Goal: Task Accomplishment & Management: Use online tool/utility

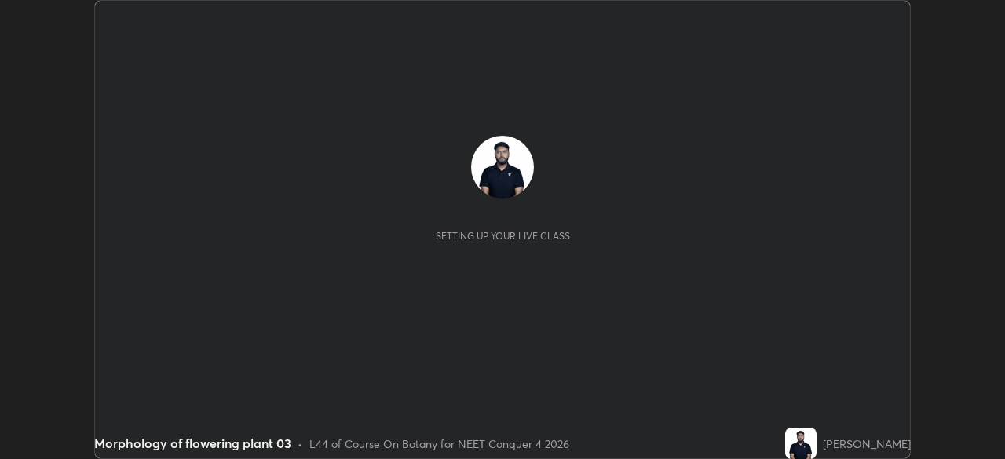
scroll to position [459, 1004]
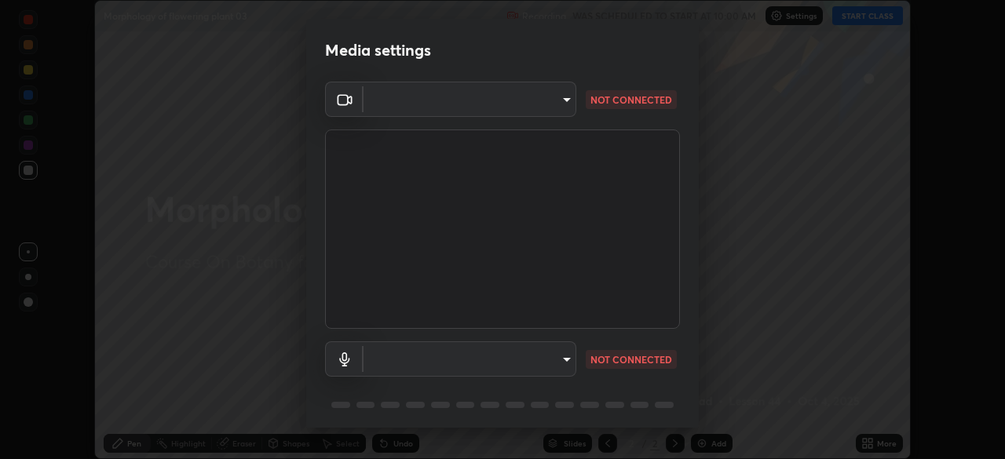
type input "f9c9e40c1fdfe5ebbc4e1433fe736b883486ebc84e0c1da292a4ca4c1bdb3432"
type input "default"
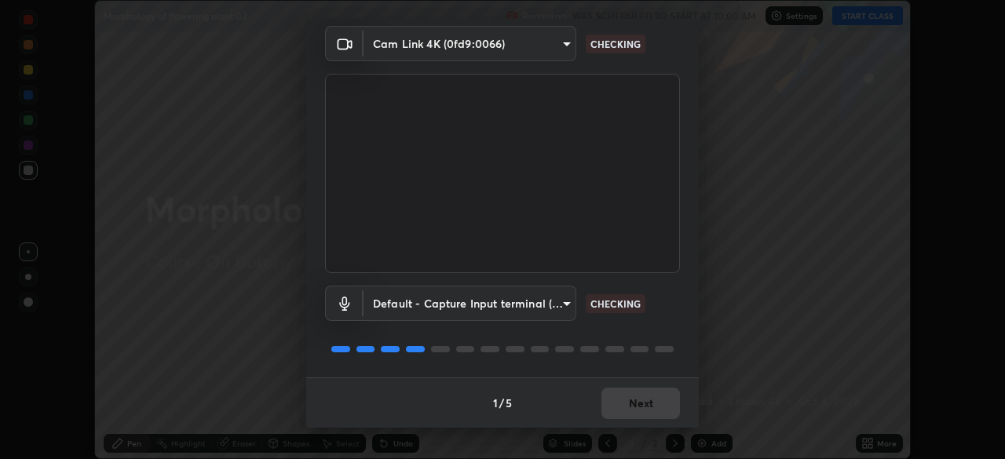
click at [636, 402] on div "1 / 5 Next" at bounding box center [502, 403] width 393 height 50
click at [637, 397] on div "1 / 5 Next" at bounding box center [502, 403] width 393 height 50
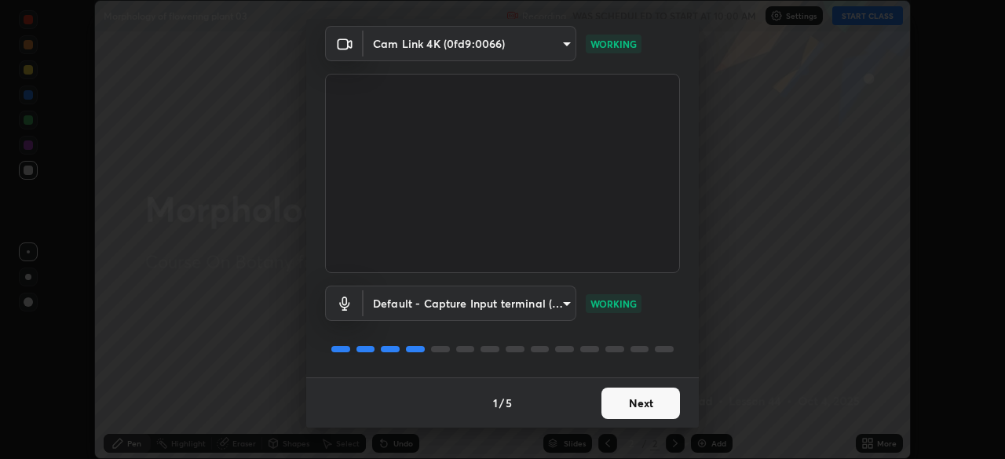
click at [645, 408] on button "Next" at bounding box center [640, 403] width 79 height 31
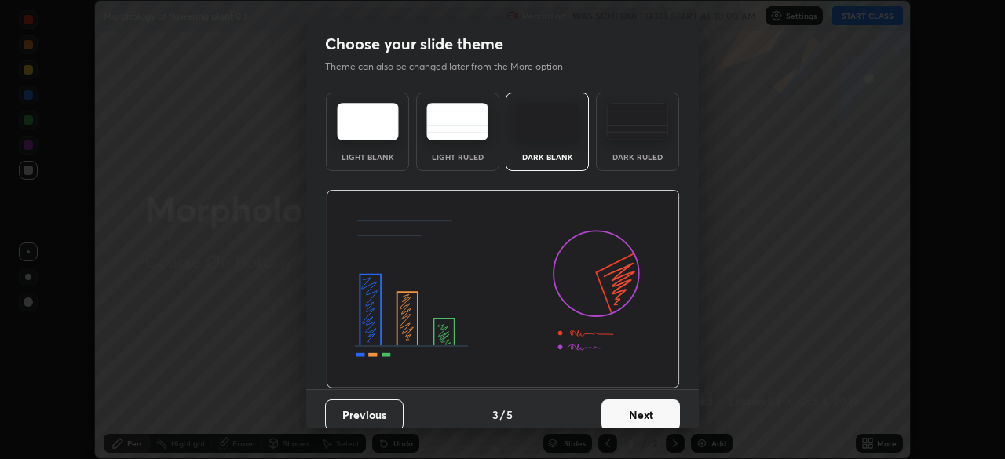
click at [645, 406] on button "Next" at bounding box center [640, 415] width 79 height 31
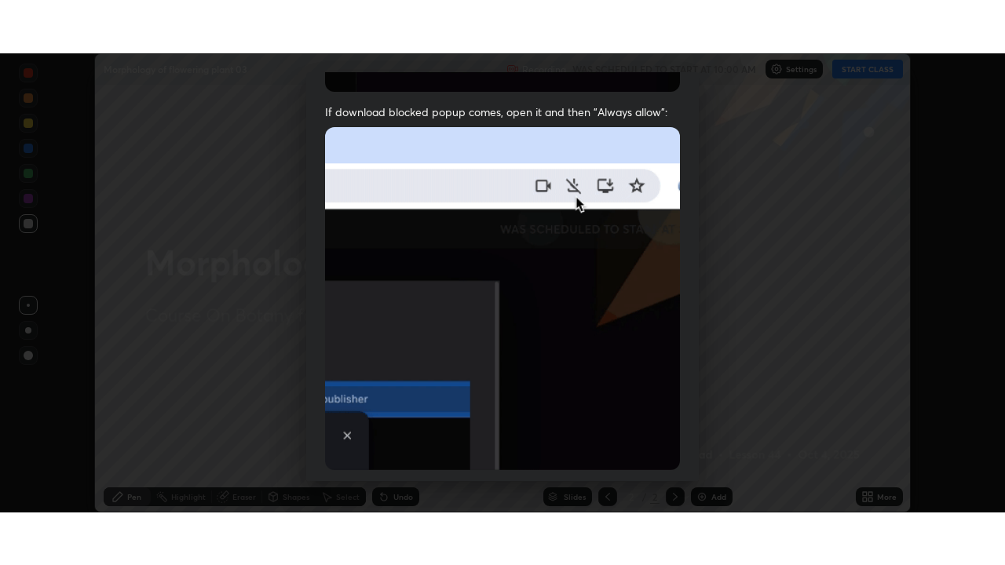
scroll to position [376, 0]
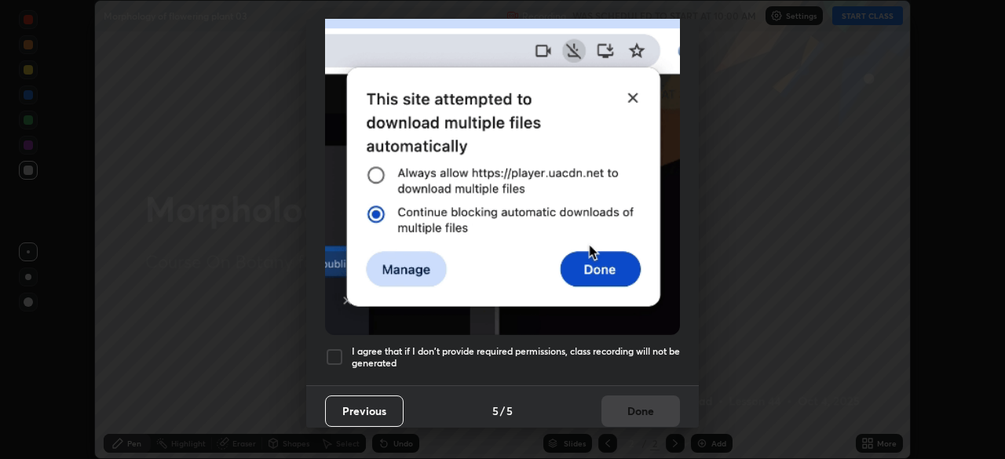
click at [338, 350] on div at bounding box center [334, 357] width 19 height 19
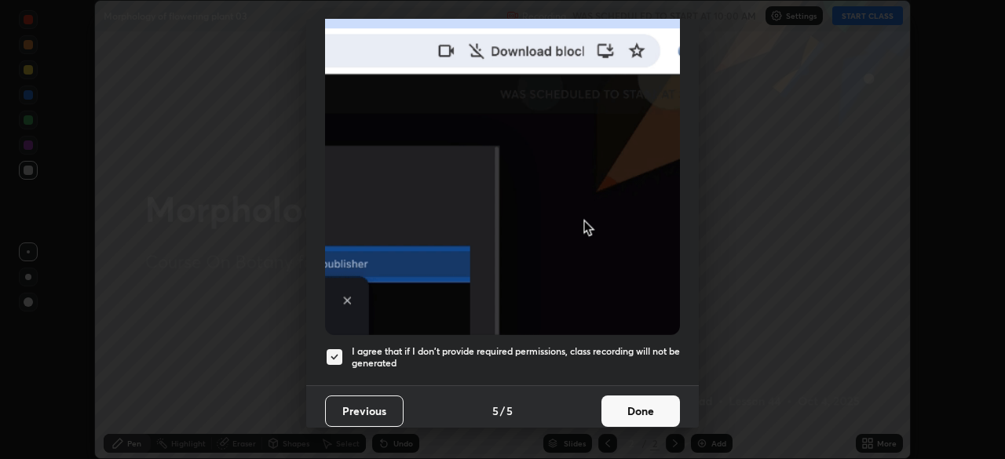
click at [630, 396] on button "Done" at bounding box center [640, 411] width 79 height 31
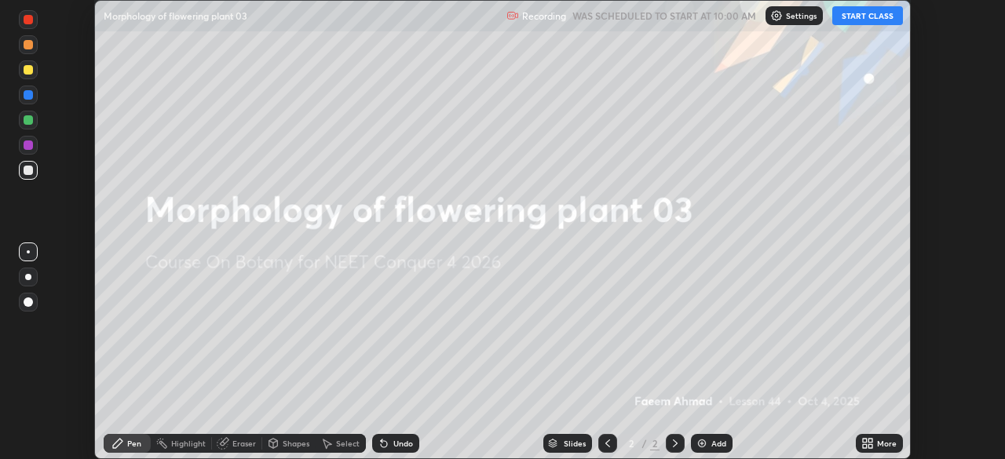
click at [875, 22] on button "START CLASS" at bounding box center [867, 15] width 71 height 19
click at [887, 21] on button "START CLASS" at bounding box center [867, 15] width 71 height 19
click at [868, 447] on icon at bounding box center [870, 446] width 4 height 4
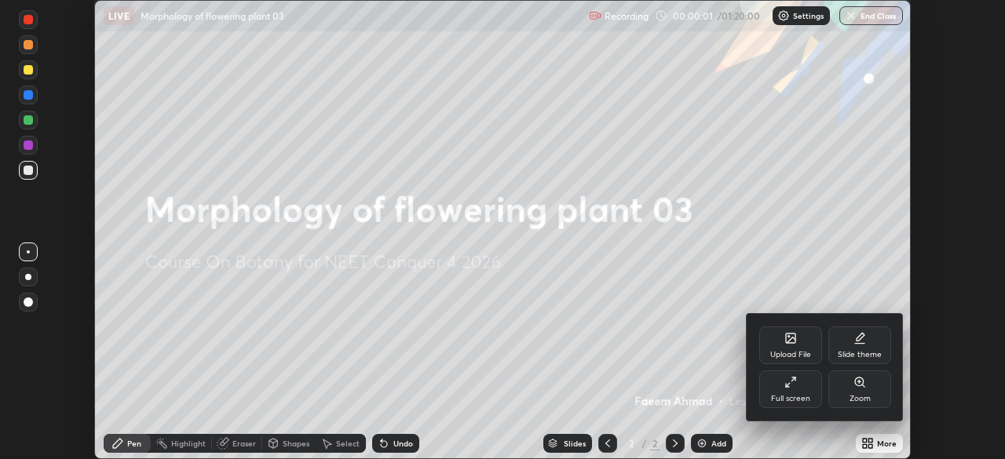
click at [806, 392] on div "Full screen" at bounding box center [790, 390] width 63 height 38
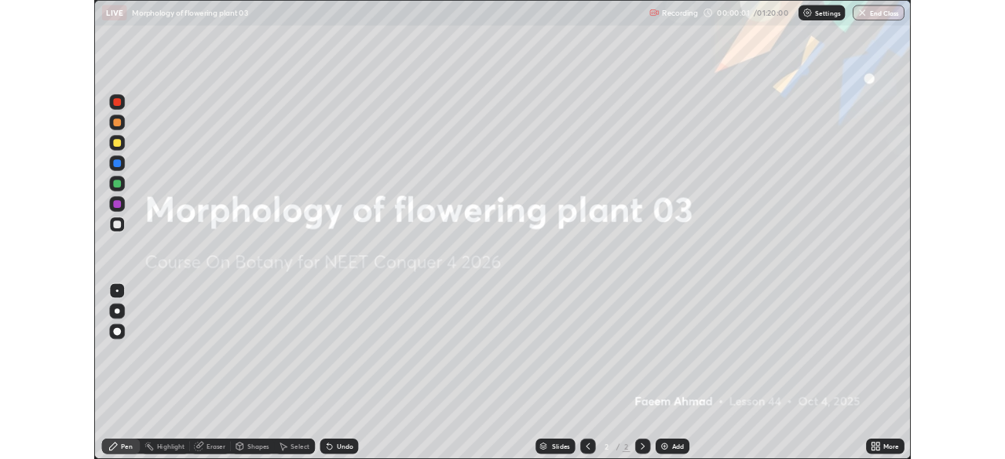
scroll to position [565, 1005]
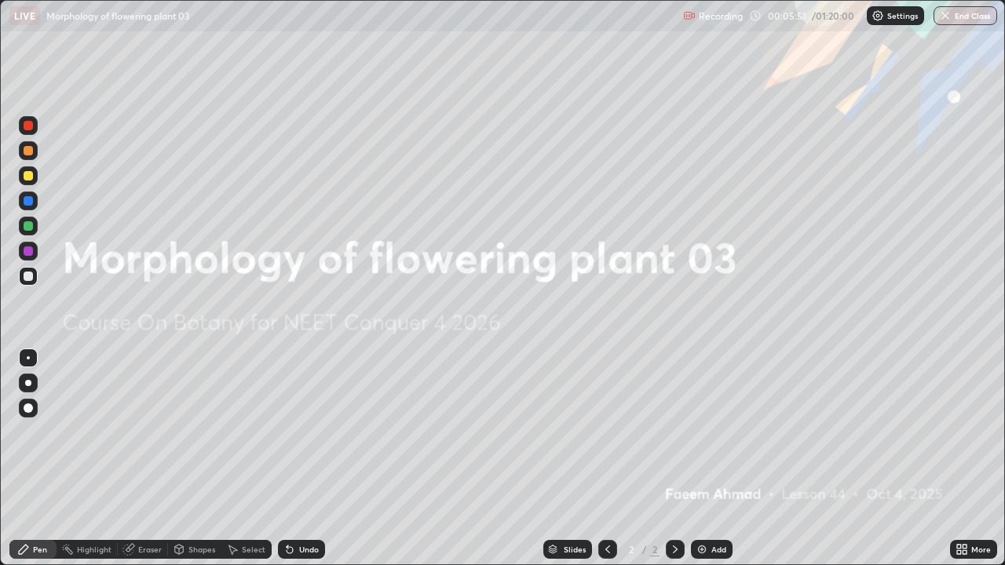
click at [707, 458] on div "Add" at bounding box center [712, 549] width 42 height 19
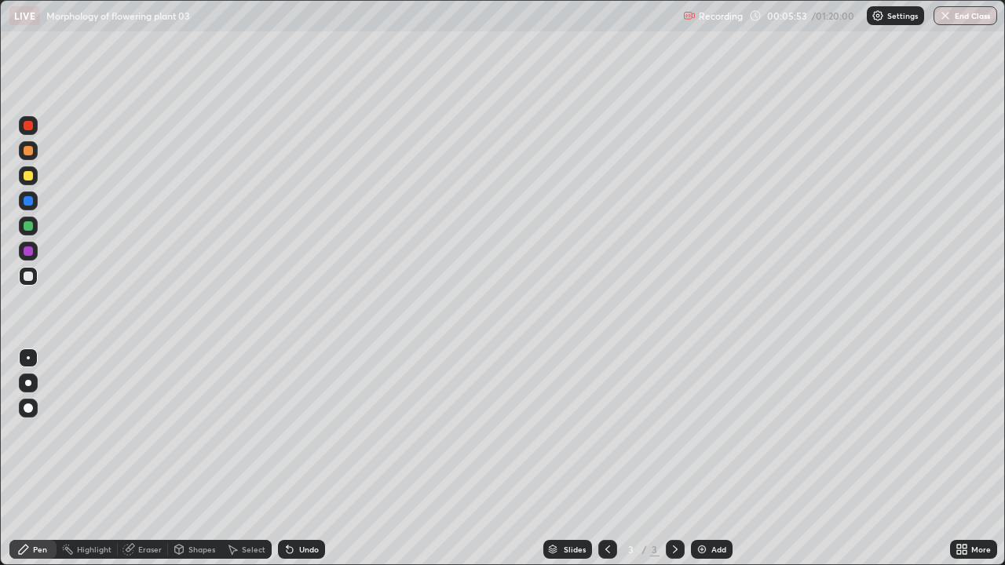
click at [35, 174] on div at bounding box center [28, 175] width 19 height 19
click at [31, 276] on div at bounding box center [28, 276] width 9 height 9
click at [21, 177] on div at bounding box center [28, 175] width 19 height 19
click at [29, 276] on div at bounding box center [28, 276] width 9 height 9
click at [34, 225] on div at bounding box center [28, 226] width 19 height 19
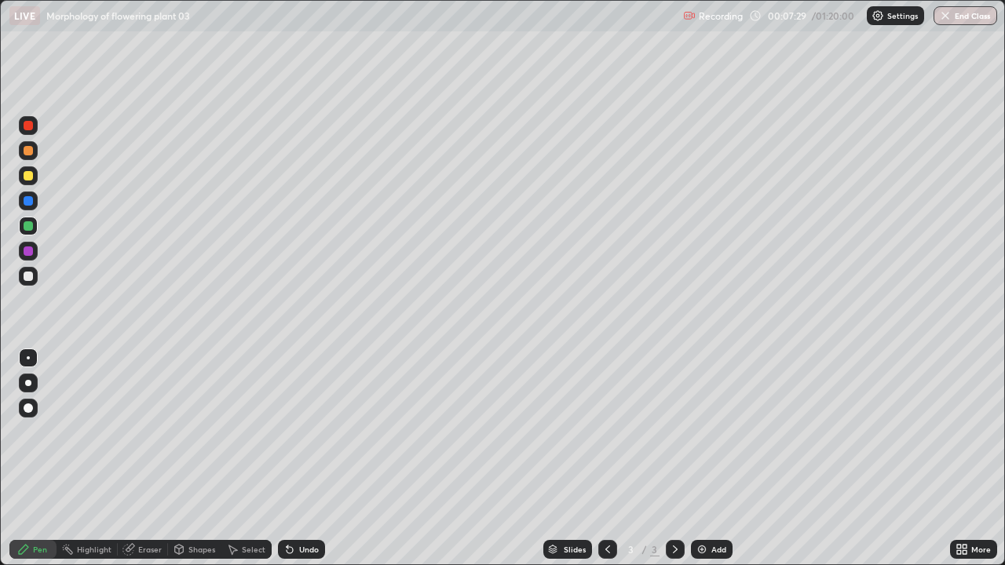
click at [309, 458] on div "Undo" at bounding box center [309, 550] width 20 height 8
click at [308, 458] on div "Undo" at bounding box center [309, 550] width 20 height 8
click at [305, 458] on div "Undo" at bounding box center [309, 550] width 20 height 8
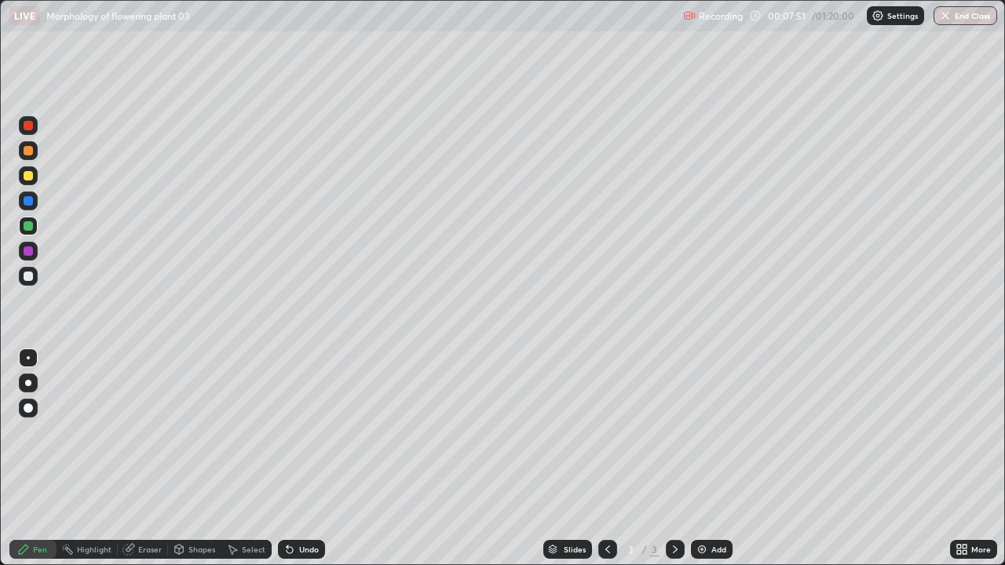
click at [35, 273] on div at bounding box center [28, 276] width 19 height 19
click at [34, 226] on div at bounding box center [28, 226] width 19 height 19
click at [306, 458] on div "Undo" at bounding box center [309, 550] width 20 height 8
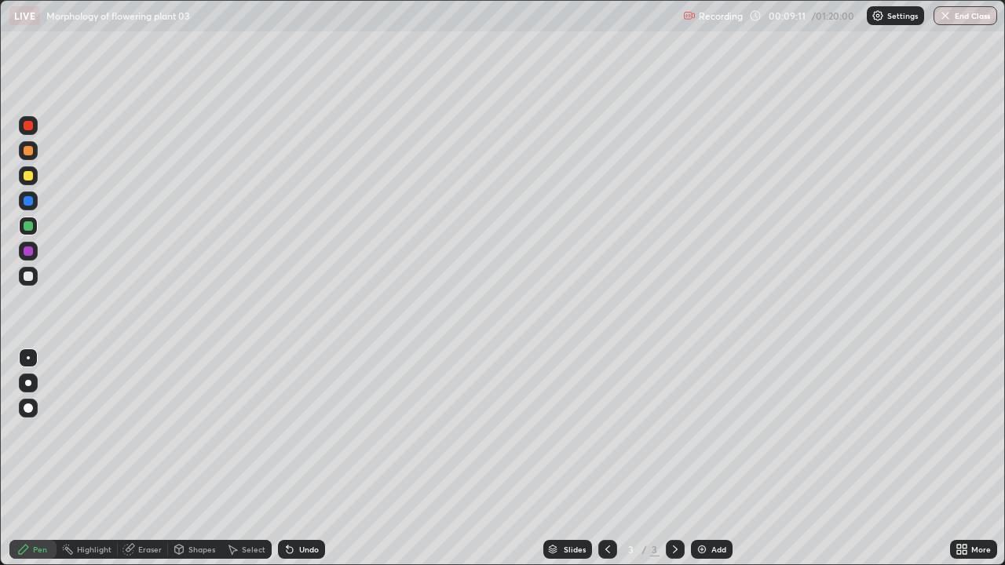
click at [300, 458] on div "Undo" at bounding box center [309, 550] width 20 height 8
click at [296, 458] on div "Undo" at bounding box center [301, 549] width 47 height 19
click at [283, 458] on icon at bounding box center [289, 549] width 13 height 13
click at [34, 276] on div at bounding box center [28, 276] width 19 height 19
click at [312, 458] on div "Undo" at bounding box center [309, 550] width 20 height 8
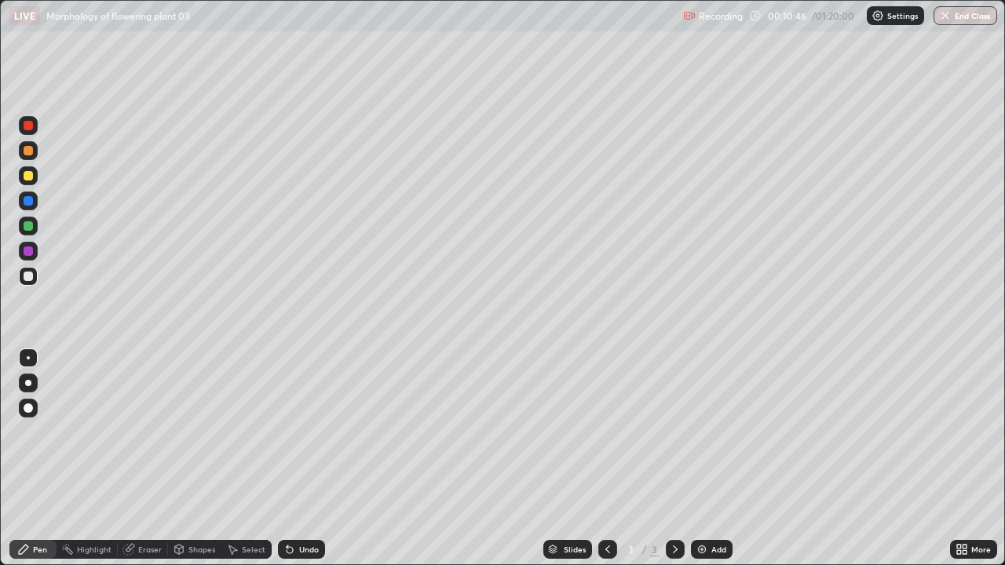
click at [307, 458] on div "Undo" at bounding box center [309, 550] width 20 height 8
click at [309, 458] on div "Undo" at bounding box center [309, 550] width 20 height 8
click at [311, 458] on div "Undo" at bounding box center [309, 550] width 20 height 8
click at [299, 458] on div "Undo" at bounding box center [309, 550] width 20 height 8
click at [27, 233] on div at bounding box center [28, 226] width 19 height 19
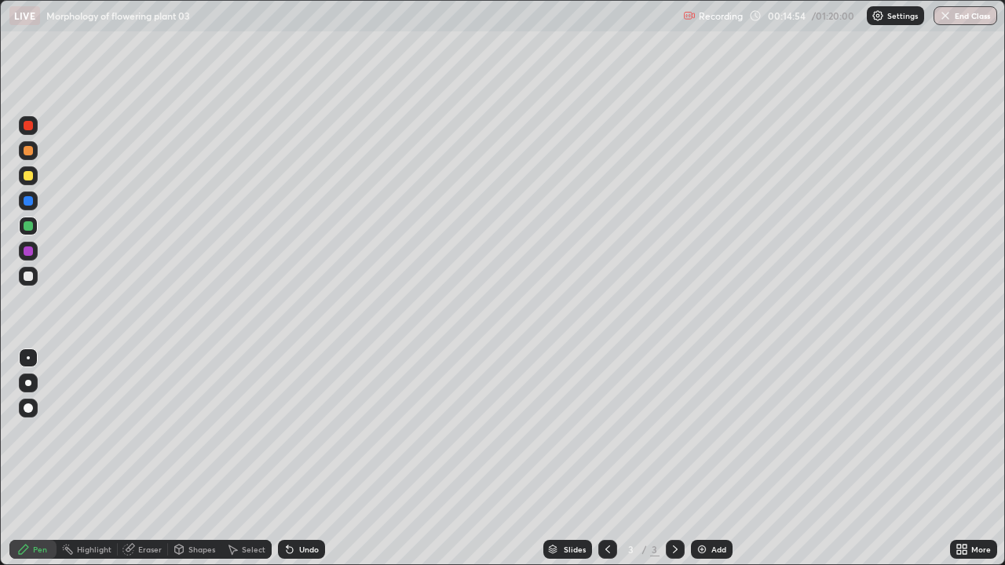
click at [301, 458] on div "Undo" at bounding box center [309, 550] width 20 height 8
click at [28, 275] on div at bounding box center [28, 276] width 9 height 9
click at [722, 458] on div "Add" at bounding box center [718, 550] width 15 height 8
click at [27, 176] on div at bounding box center [28, 175] width 9 height 9
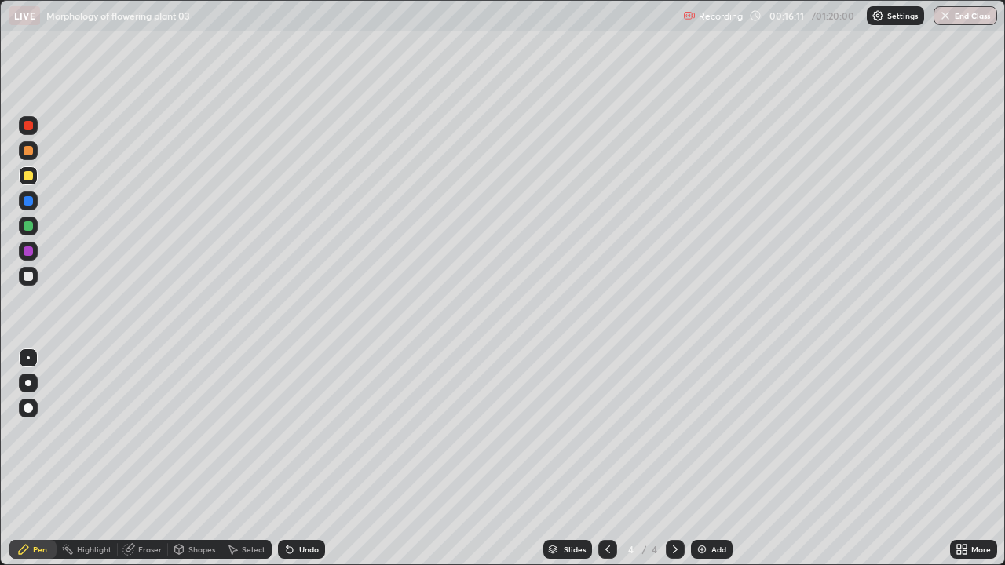
click at [606, 458] on icon at bounding box center [607, 549] width 13 height 13
click at [674, 458] on icon at bounding box center [675, 550] width 5 height 8
click at [27, 275] on div at bounding box center [28, 276] width 9 height 9
click at [31, 225] on div at bounding box center [28, 225] width 9 height 9
click at [28, 277] on div at bounding box center [28, 276] width 9 height 9
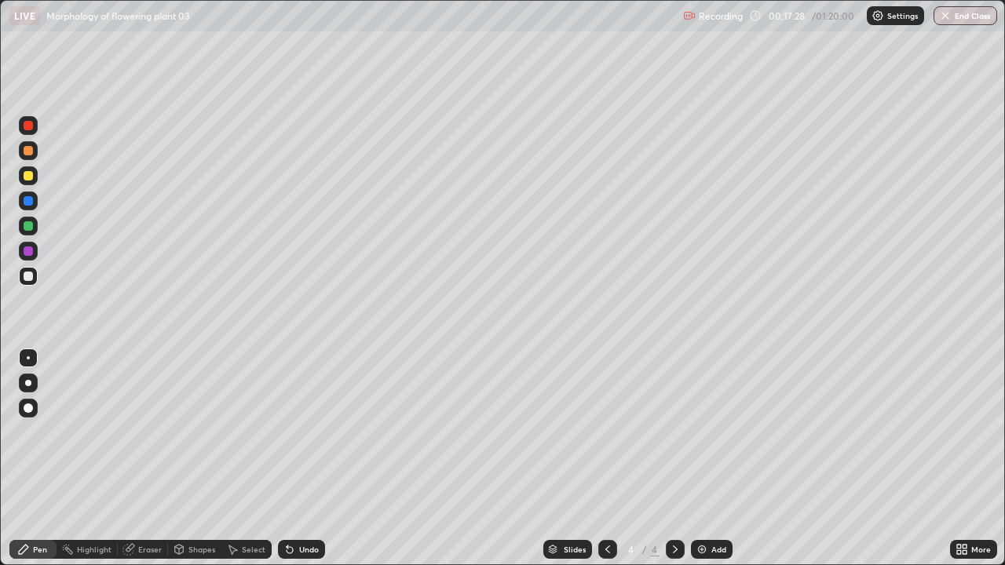
click at [29, 177] on div at bounding box center [28, 175] width 9 height 9
click at [315, 458] on div "Undo" at bounding box center [309, 550] width 20 height 8
click at [25, 278] on div at bounding box center [28, 276] width 9 height 9
click at [605, 458] on icon at bounding box center [607, 549] width 13 height 13
click at [674, 458] on icon at bounding box center [675, 549] width 13 height 13
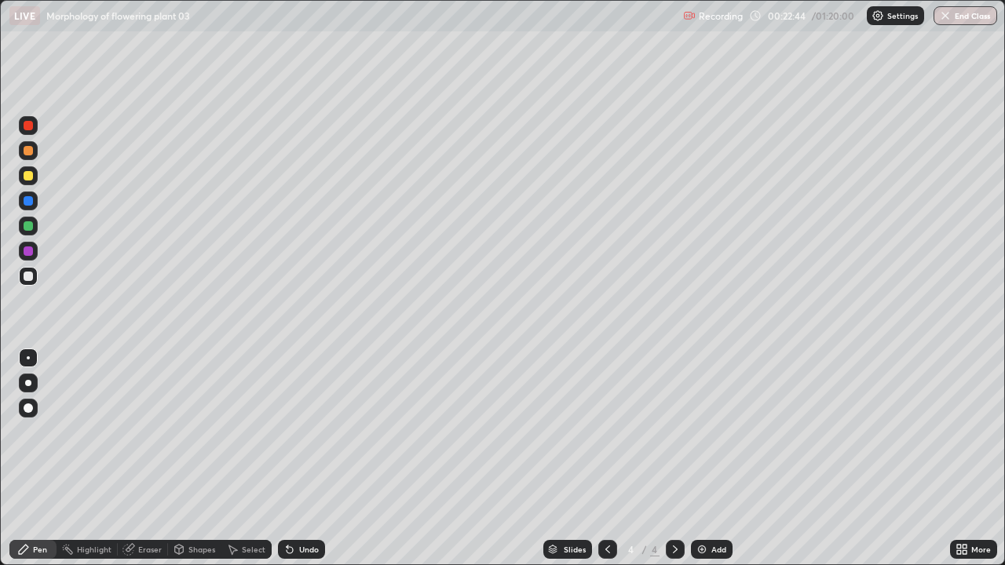
click at [717, 458] on div "Add" at bounding box center [718, 550] width 15 height 8
click at [29, 176] on div at bounding box center [28, 175] width 9 height 9
click at [299, 458] on div "Undo" at bounding box center [309, 550] width 20 height 8
click at [310, 458] on div "Undo" at bounding box center [309, 550] width 20 height 8
click at [29, 277] on div at bounding box center [28, 276] width 9 height 9
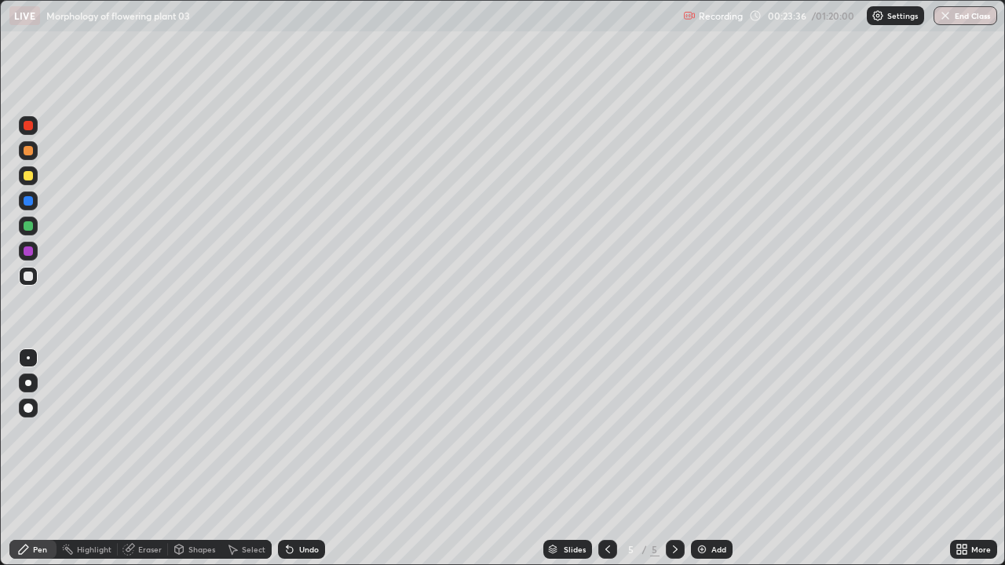
click at [33, 226] on div at bounding box center [28, 226] width 19 height 19
click at [300, 458] on div "Undo" at bounding box center [309, 550] width 20 height 8
click at [29, 276] on div at bounding box center [28, 276] width 9 height 9
click at [300, 458] on div "Undo" at bounding box center [301, 549] width 47 height 19
click at [29, 230] on div at bounding box center [28, 225] width 9 height 9
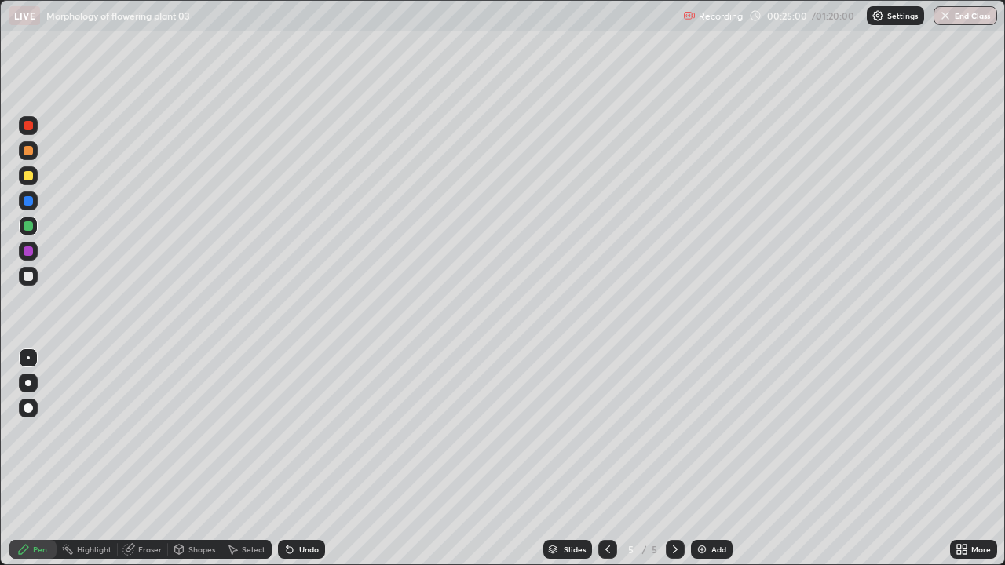
click at [312, 458] on div "Undo" at bounding box center [309, 550] width 20 height 8
click at [311, 458] on div "Undo" at bounding box center [301, 549] width 47 height 19
click at [31, 276] on div at bounding box center [28, 276] width 9 height 9
click at [959, 458] on icon at bounding box center [959, 547] width 4 height 4
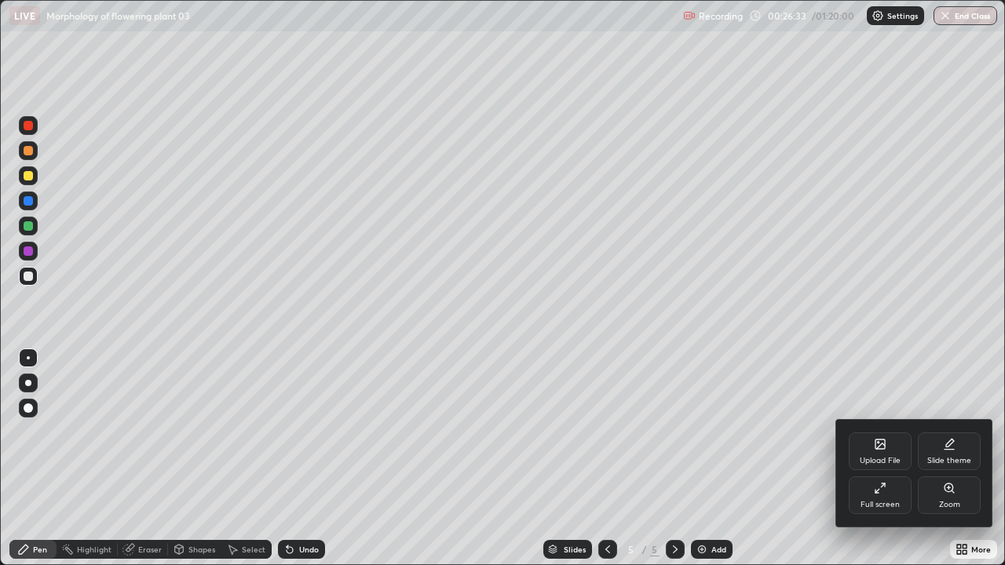
click at [886, 458] on div "Full screen" at bounding box center [880, 496] width 63 height 38
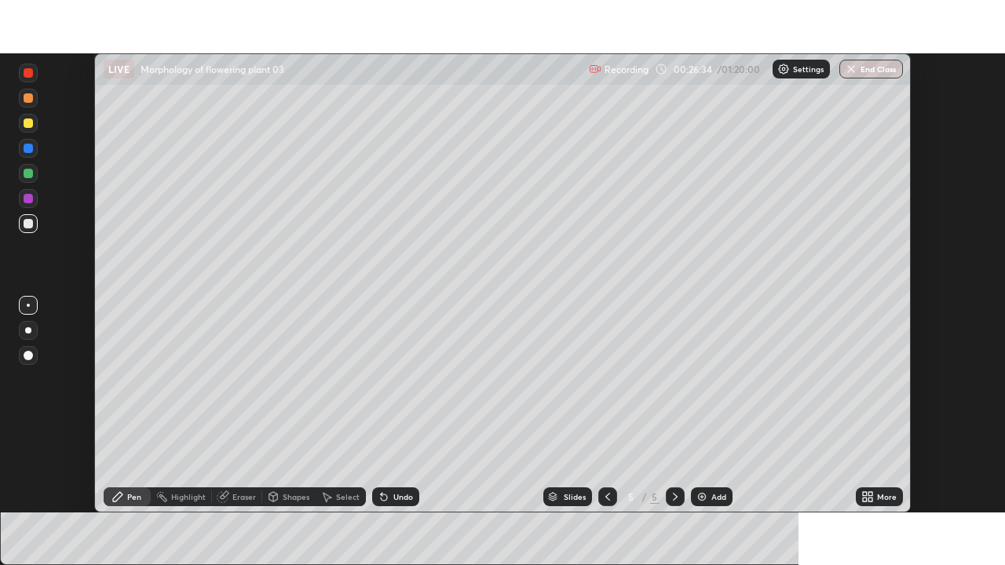
scroll to position [78051, 77505]
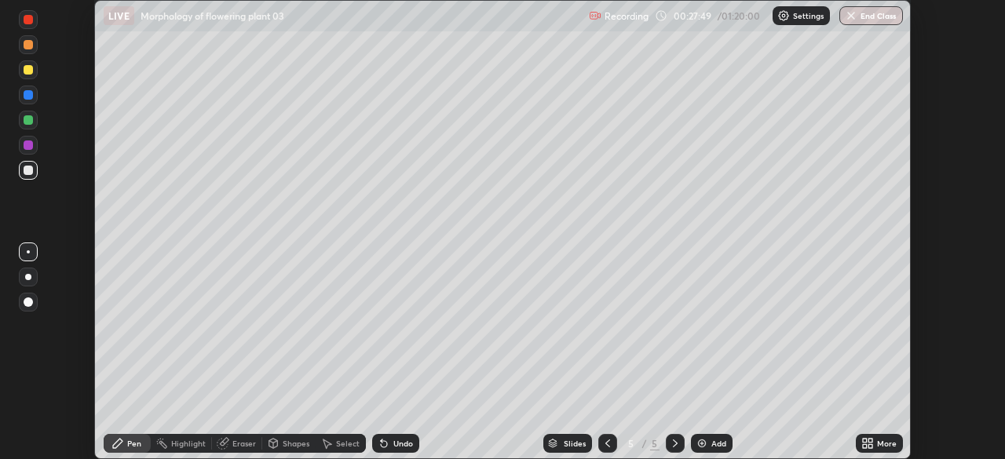
click at [863, 444] on icon at bounding box center [865, 446] width 4 height 4
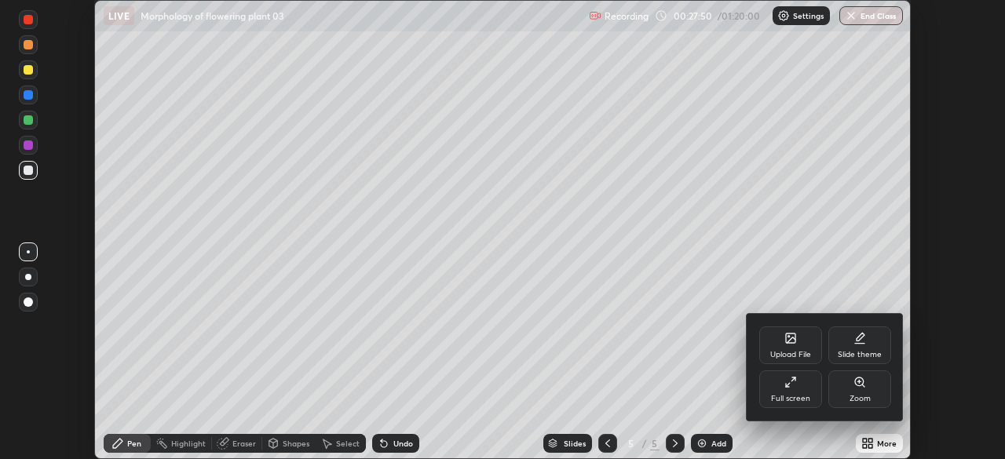
click at [789, 395] on div "Full screen" at bounding box center [790, 399] width 39 height 8
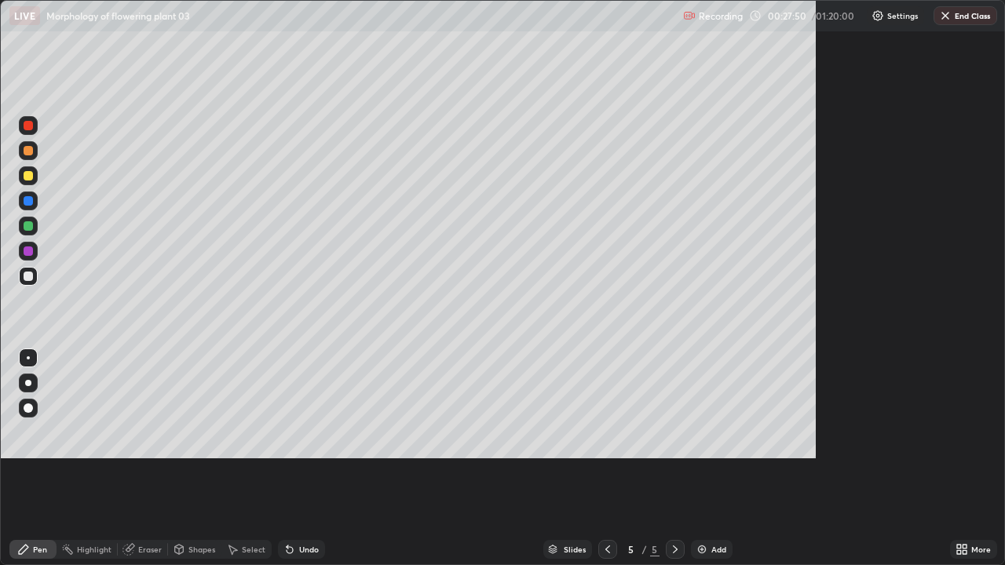
scroll to position [565, 1005]
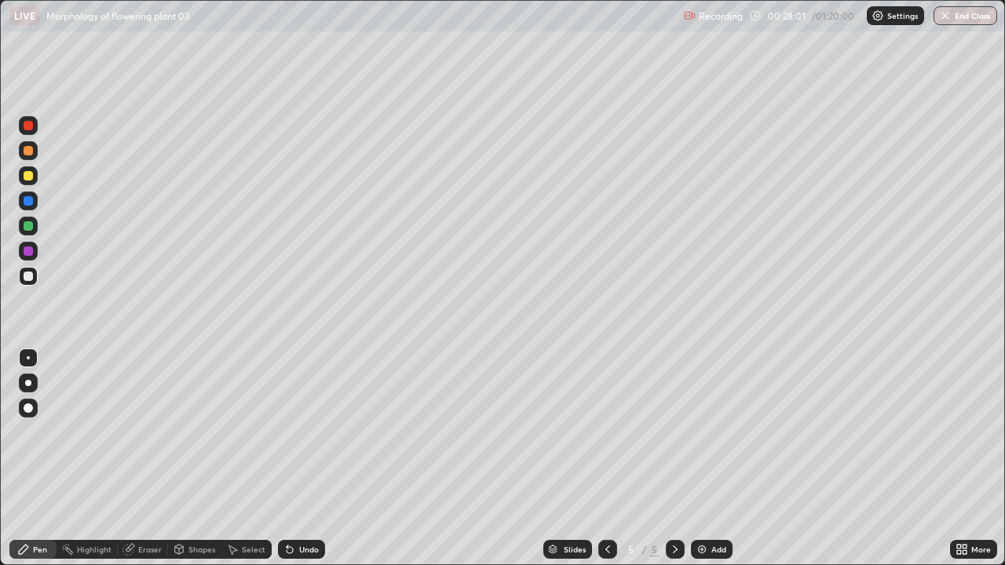
click at [712, 458] on div "Add" at bounding box center [718, 550] width 15 height 8
click at [36, 176] on div at bounding box center [28, 175] width 19 height 19
click at [38, 275] on div at bounding box center [28, 276] width 25 height 25
click at [26, 177] on div at bounding box center [28, 175] width 9 height 9
click at [303, 458] on div "Undo" at bounding box center [301, 549] width 47 height 19
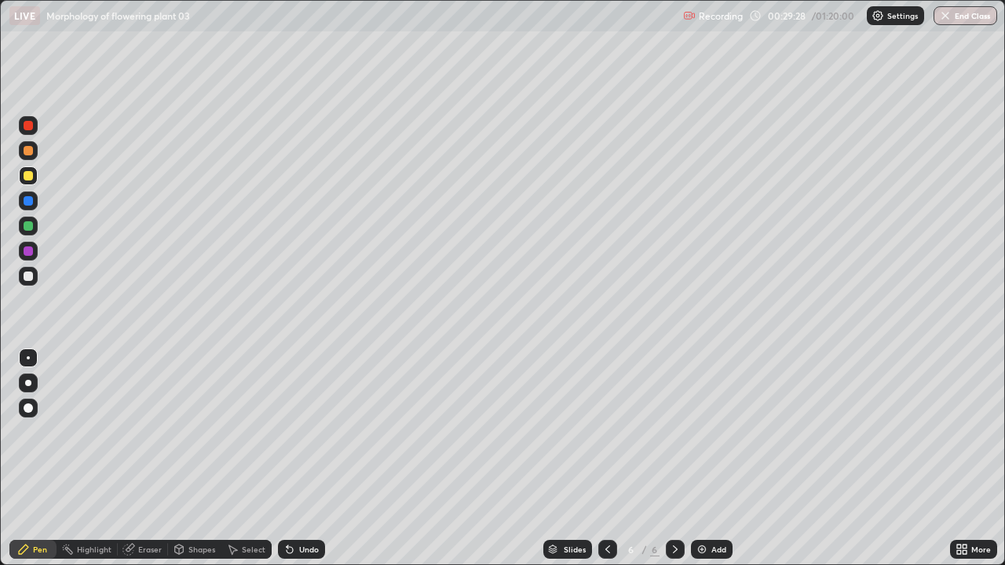
click at [303, 458] on div "Undo" at bounding box center [301, 549] width 47 height 19
click at [302, 458] on div "Undo" at bounding box center [309, 550] width 20 height 8
click at [32, 276] on div at bounding box center [28, 276] width 9 height 9
click at [301, 458] on div "Undo" at bounding box center [298, 549] width 53 height 31
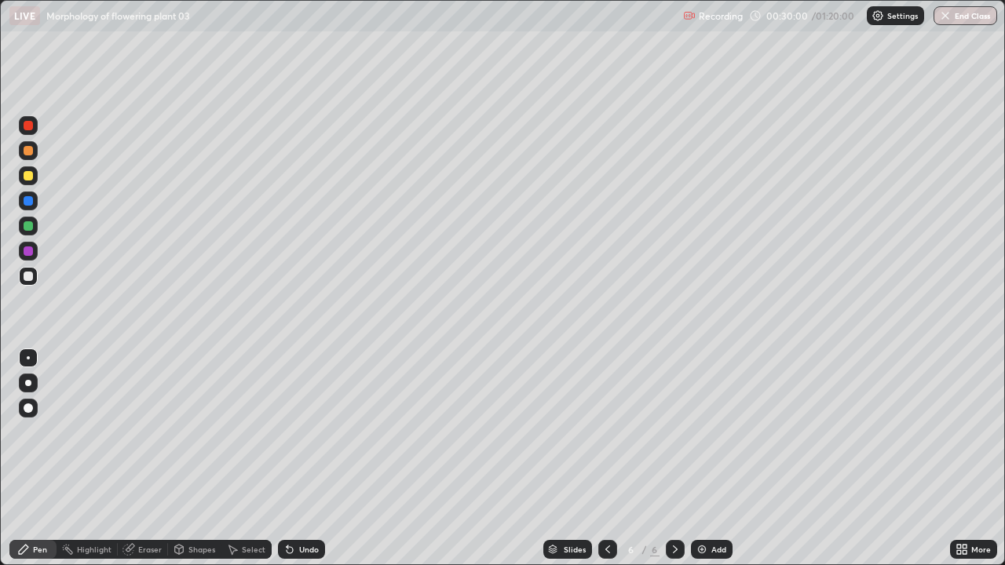
click at [294, 458] on div "Undo" at bounding box center [301, 549] width 47 height 19
click at [714, 458] on div "Add" at bounding box center [718, 550] width 15 height 8
click at [31, 178] on div at bounding box center [28, 175] width 9 height 9
click at [29, 226] on div at bounding box center [28, 225] width 9 height 9
click at [26, 174] on div at bounding box center [28, 175] width 9 height 9
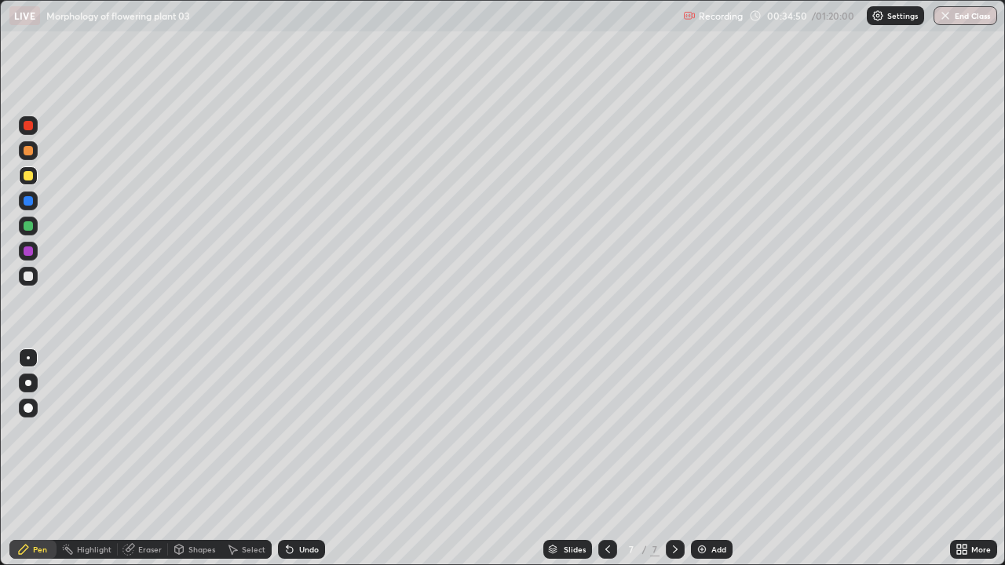
click at [33, 278] on div at bounding box center [28, 276] width 19 height 19
click at [29, 178] on div at bounding box center [28, 175] width 9 height 9
click at [28, 274] on div at bounding box center [28, 276] width 9 height 9
click at [29, 280] on div at bounding box center [28, 276] width 9 height 9
click at [32, 174] on div at bounding box center [28, 175] width 9 height 9
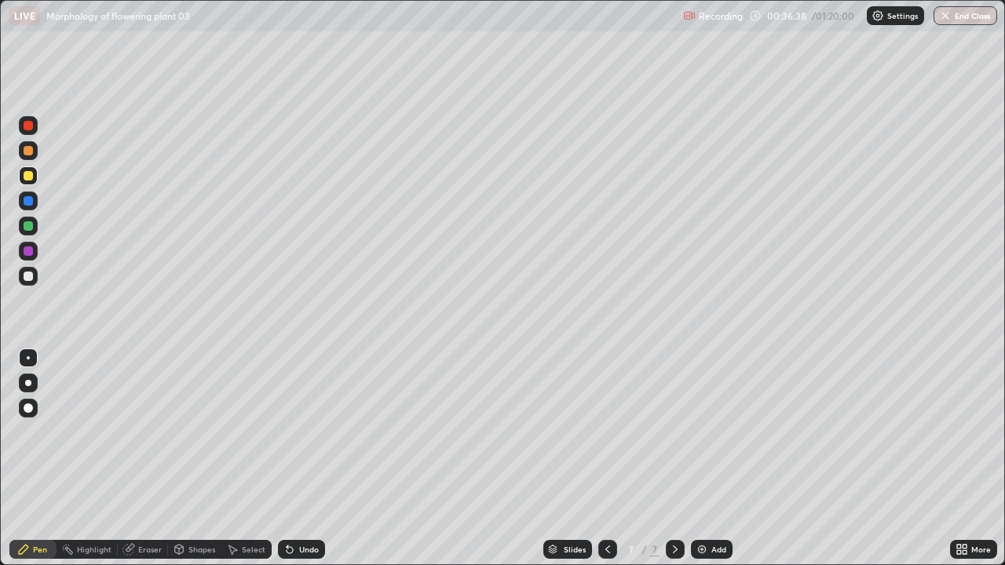
click at [301, 458] on div "Undo" at bounding box center [309, 550] width 20 height 8
click at [296, 458] on div "Undo" at bounding box center [301, 549] width 47 height 19
click at [28, 275] on div at bounding box center [28, 276] width 9 height 9
click at [37, 227] on div at bounding box center [28, 226] width 19 height 19
click at [36, 277] on div at bounding box center [28, 276] width 19 height 19
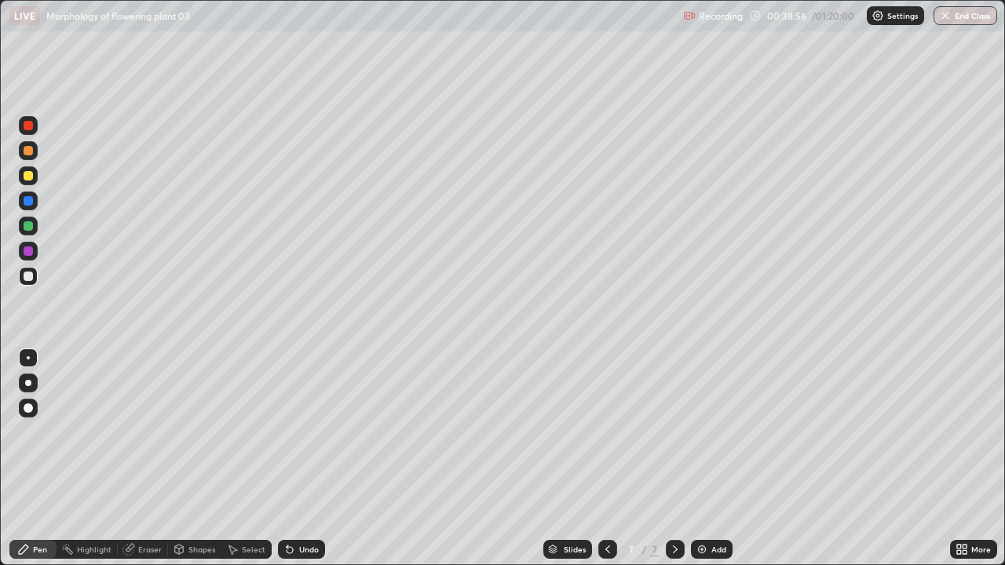
click at [28, 174] on div at bounding box center [28, 175] width 9 height 9
click at [35, 278] on div at bounding box center [28, 276] width 19 height 19
click at [148, 458] on div "Eraser" at bounding box center [150, 550] width 24 height 8
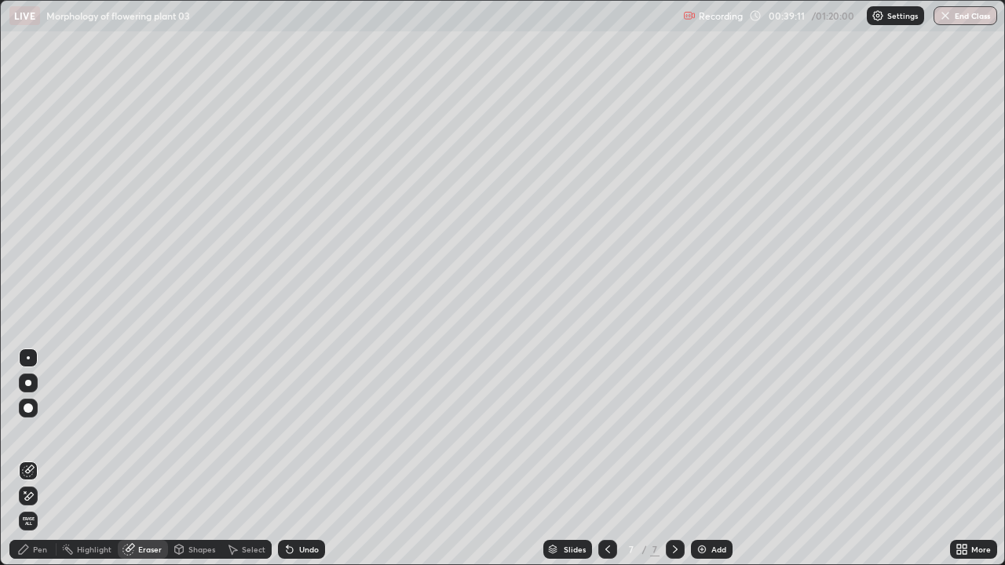
click at [25, 458] on icon at bounding box center [25, 492] width 2 height 2
click at [46, 458] on div "Pen" at bounding box center [40, 550] width 14 height 8
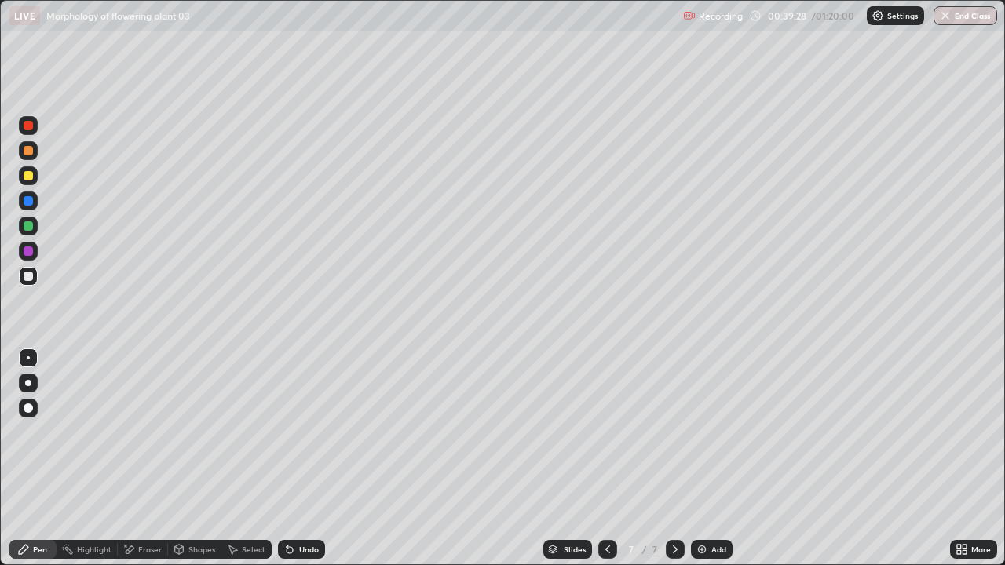
click at [32, 225] on div at bounding box center [28, 225] width 9 height 9
click at [33, 181] on div at bounding box center [28, 175] width 19 height 19
click at [306, 458] on div "Undo" at bounding box center [309, 550] width 20 height 8
click at [312, 458] on div "Undo" at bounding box center [309, 550] width 20 height 8
click at [29, 276] on div at bounding box center [28, 276] width 9 height 9
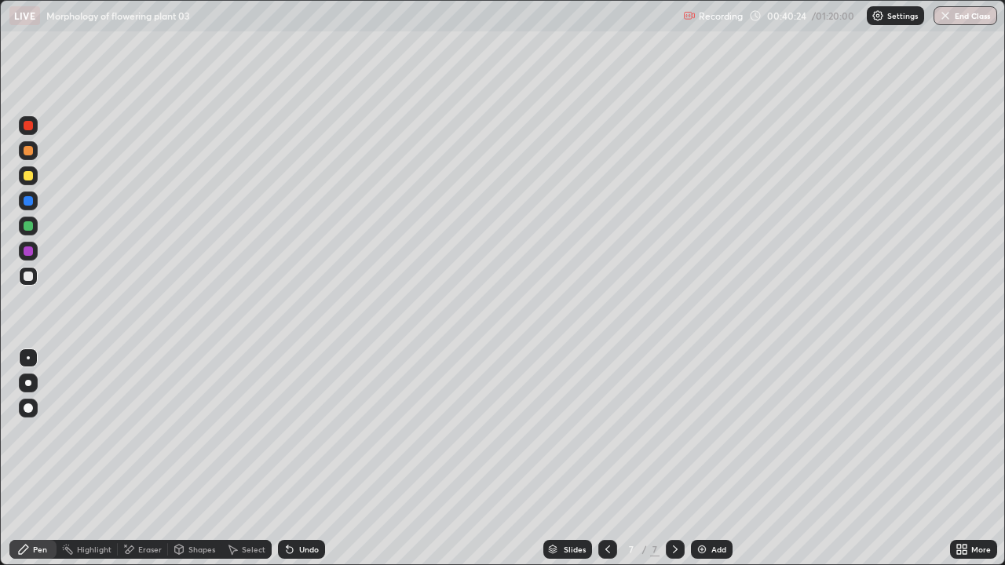
click at [306, 458] on div "Undo" at bounding box center [309, 550] width 20 height 8
click at [303, 458] on div "Undo" at bounding box center [309, 550] width 20 height 8
click at [705, 458] on img at bounding box center [702, 549] width 13 height 13
click at [29, 178] on div at bounding box center [28, 175] width 9 height 9
click at [23, 272] on div at bounding box center [28, 276] width 19 height 19
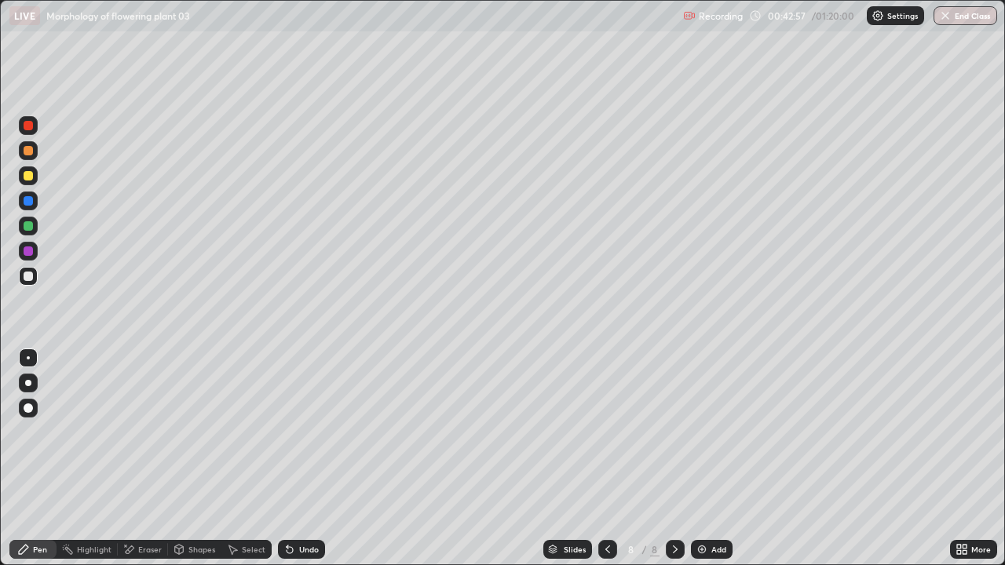
click at [32, 176] on div at bounding box center [28, 175] width 9 height 9
click at [38, 274] on div at bounding box center [28, 276] width 25 height 25
click at [299, 458] on div "Undo" at bounding box center [309, 550] width 20 height 8
click at [305, 458] on div "Undo" at bounding box center [309, 550] width 20 height 8
click at [38, 179] on div at bounding box center [28, 175] width 25 height 25
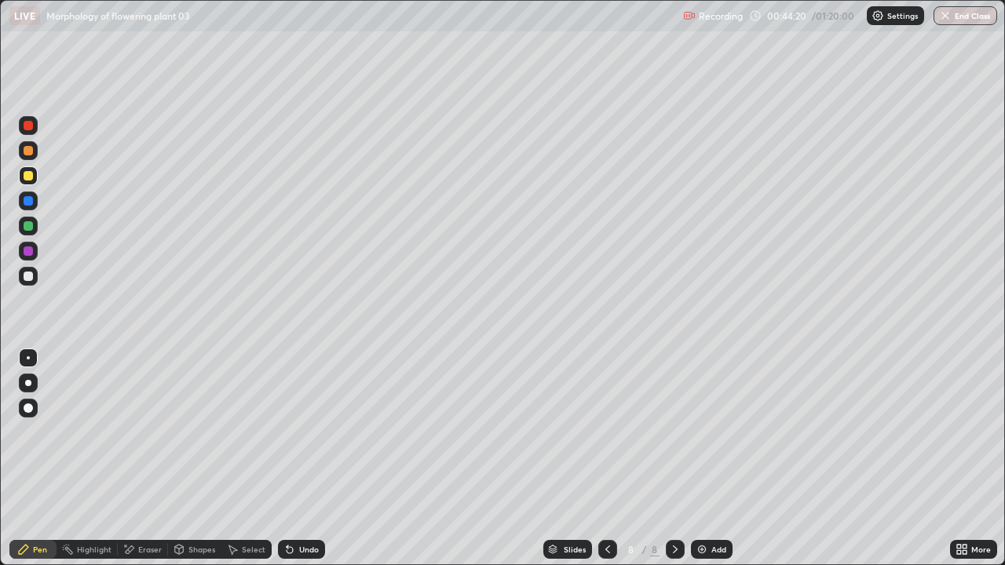
click at [24, 225] on div at bounding box center [28, 225] width 9 height 9
click at [29, 277] on div at bounding box center [28, 276] width 9 height 9
click at [301, 458] on div "Undo" at bounding box center [309, 550] width 20 height 8
click at [704, 458] on img at bounding box center [702, 549] width 13 height 13
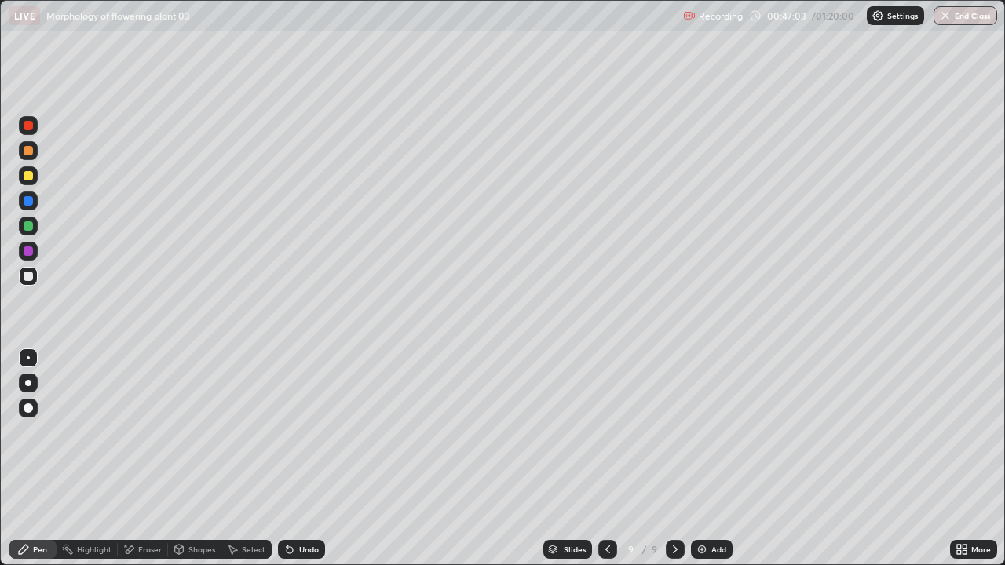
click at [37, 177] on div at bounding box center [28, 175] width 19 height 19
click at [32, 275] on div at bounding box center [28, 276] width 9 height 9
click at [31, 228] on div at bounding box center [28, 225] width 9 height 9
click at [321, 458] on div "Undo" at bounding box center [301, 549] width 47 height 19
click at [309, 458] on div "Undo" at bounding box center [309, 550] width 20 height 8
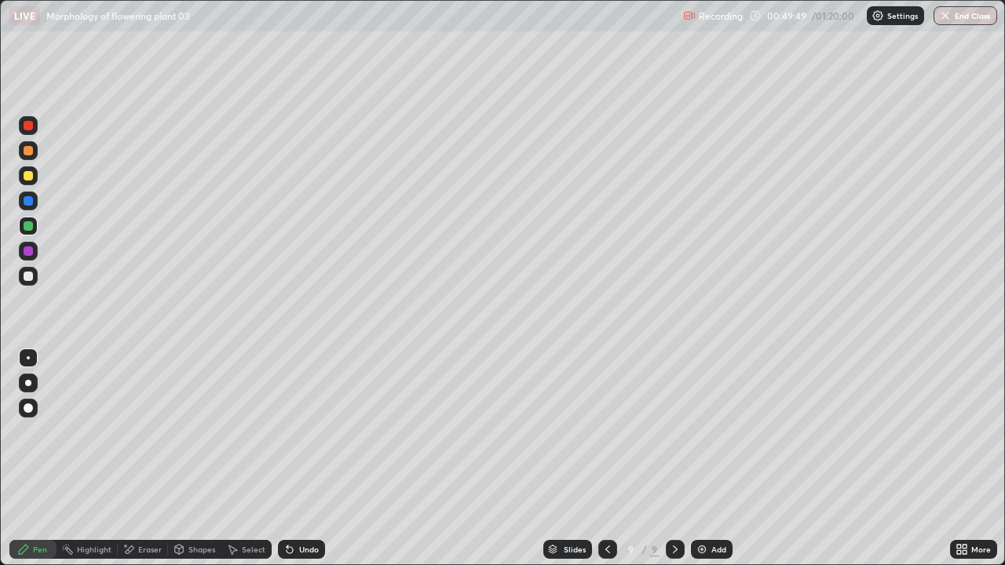
click at [147, 458] on div "Eraser" at bounding box center [150, 550] width 24 height 8
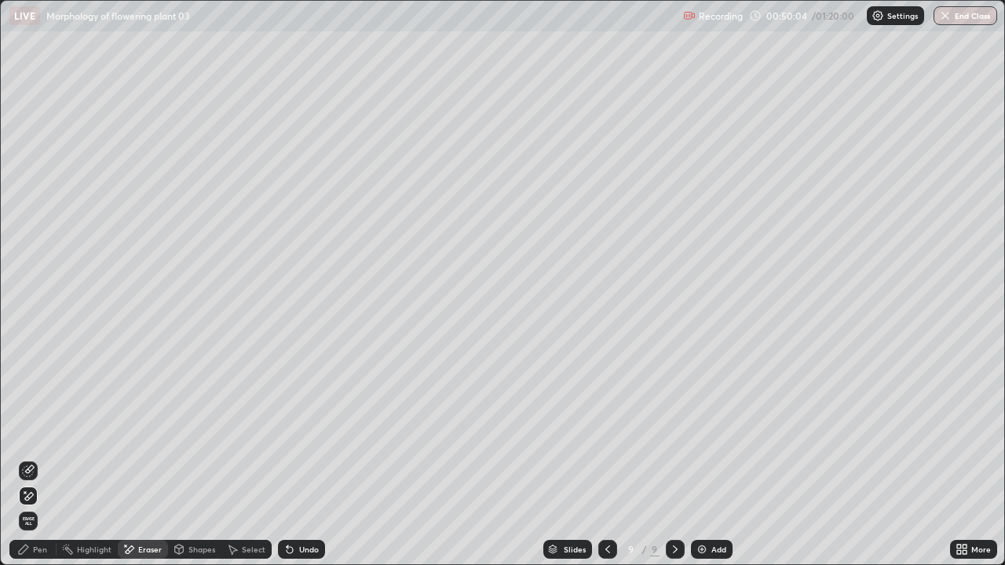
click at [35, 458] on div "Pen" at bounding box center [40, 550] width 14 height 8
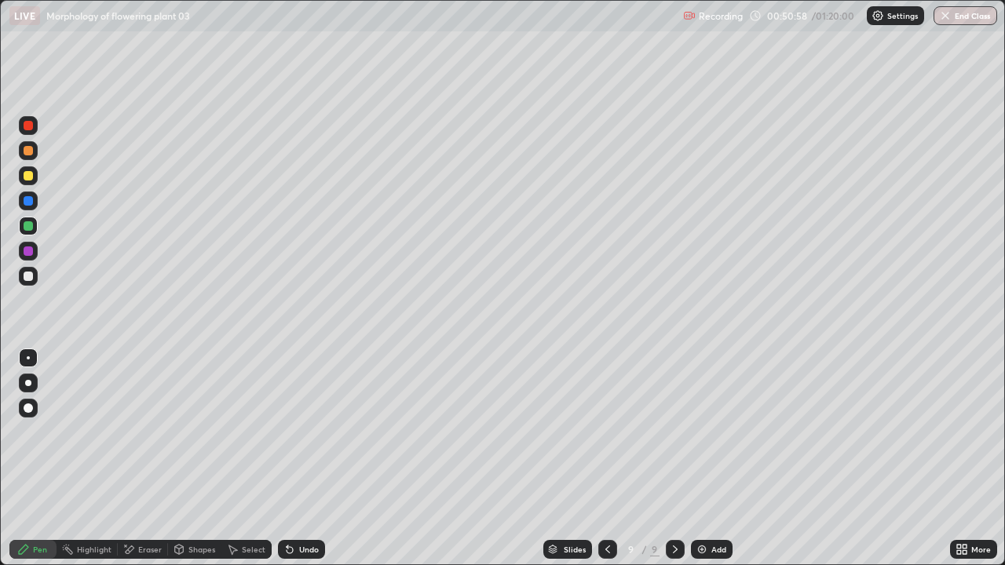
click at [34, 272] on div at bounding box center [28, 276] width 19 height 19
click at [24, 178] on div at bounding box center [28, 175] width 9 height 9
click at [35, 276] on div at bounding box center [28, 276] width 19 height 19
click at [309, 458] on div "Undo" at bounding box center [301, 549] width 47 height 19
click at [31, 177] on div at bounding box center [28, 175] width 9 height 9
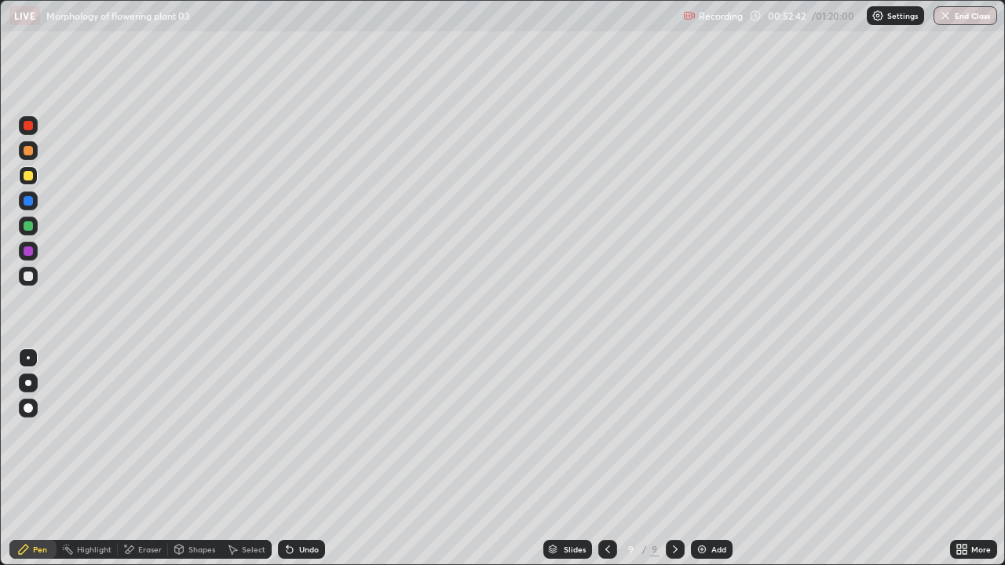
click at [36, 276] on div at bounding box center [28, 276] width 19 height 19
click at [34, 226] on div at bounding box center [28, 226] width 19 height 19
click at [29, 276] on div at bounding box center [28, 276] width 9 height 9
click at [35, 167] on div at bounding box center [28, 175] width 19 height 25
click at [28, 232] on div at bounding box center [28, 226] width 19 height 19
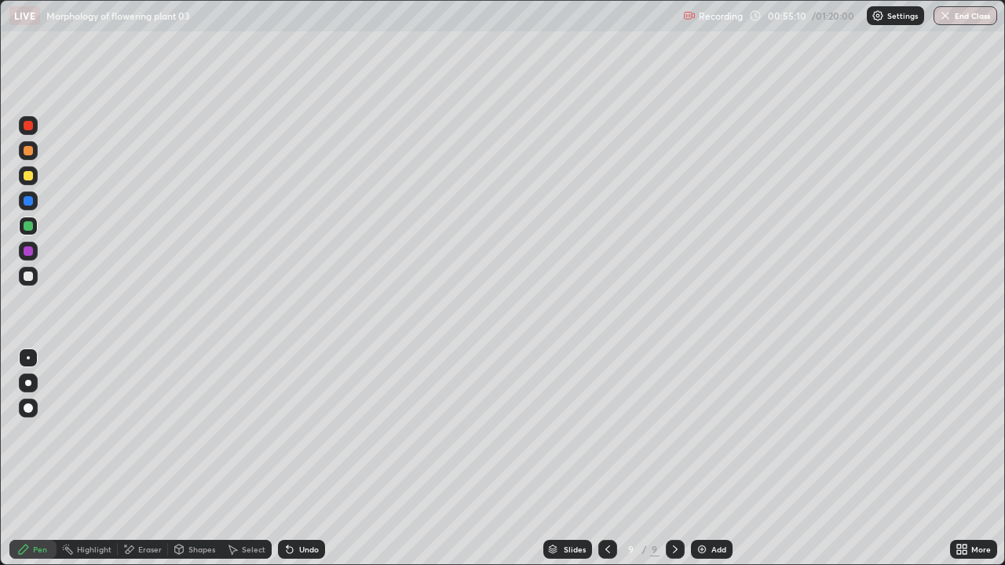
click at [27, 276] on div at bounding box center [28, 276] width 9 height 9
click at [301, 458] on div "Undo" at bounding box center [309, 550] width 20 height 8
click at [305, 458] on div "Undo" at bounding box center [301, 549] width 47 height 19
click at [308, 458] on div "Undo" at bounding box center [309, 550] width 20 height 8
click at [703, 458] on img at bounding box center [702, 549] width 13 height 13
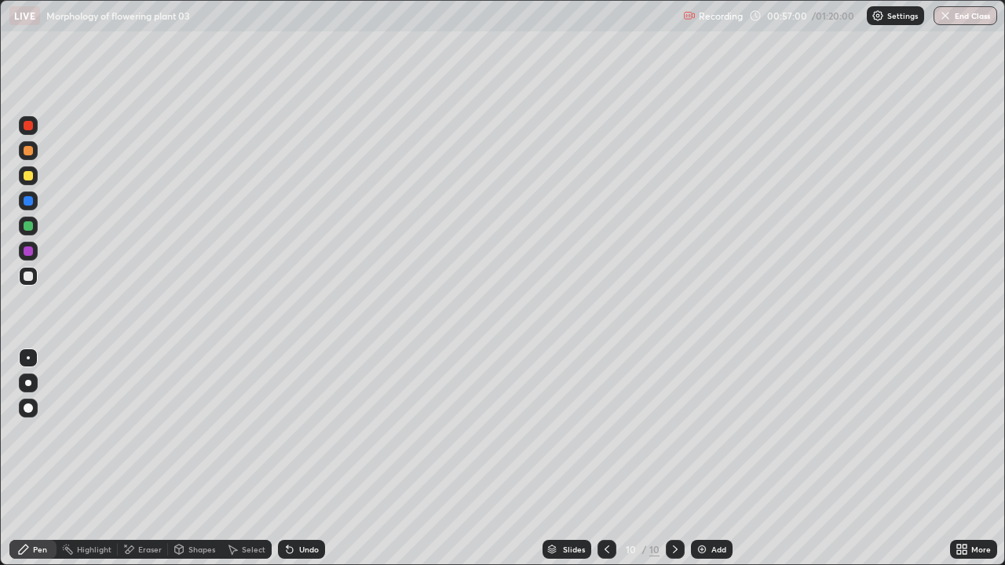
click at [29, 176] on div at bounding box center [28, 175] width 9 height 9
click at [33, 271] on div at bounding box center [28, 276] width 19 height 19
click at [31, 177] on div at bounding box center [28, 175] width 9 height 9
click at [35, 280] on div at bounding box center [28, 276] width 19 height 19
click at [31, 278] on div at bounding box center [28, 276] width 9 height 9
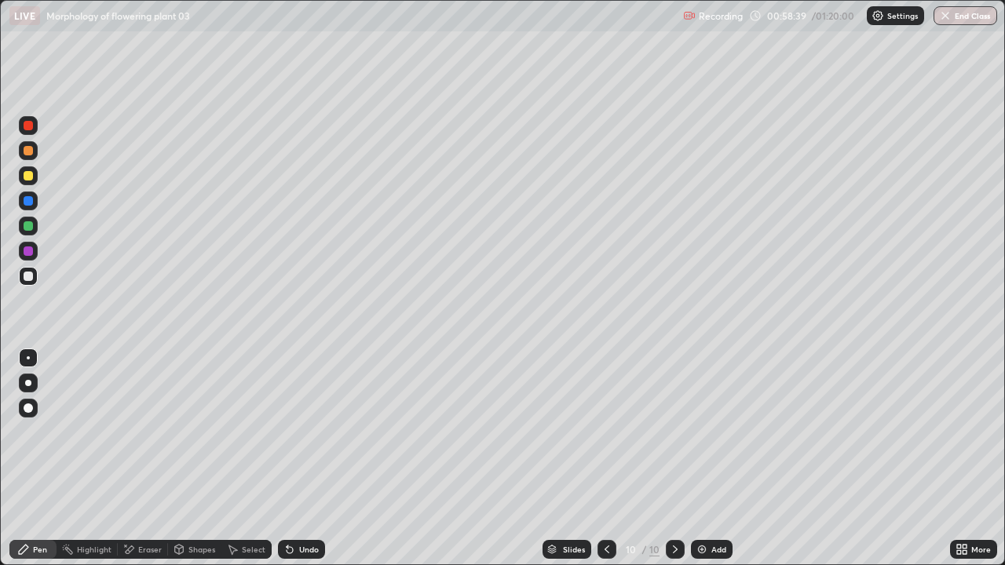
click at [36, 178] on div at bounding box center [28, 175] width 19 height 19
click at [32, 279] on div at bounding box center [28, 276] width 19 height 19
click at [30, 226] on div at bounding box center [28, 225] width 9 height 9
click at [311, 458] on div "Undo" at bounding box center [309, 550] width 20 height 8
click at [31, 276] on div at bounding box center [28, 276] width 9 height 9
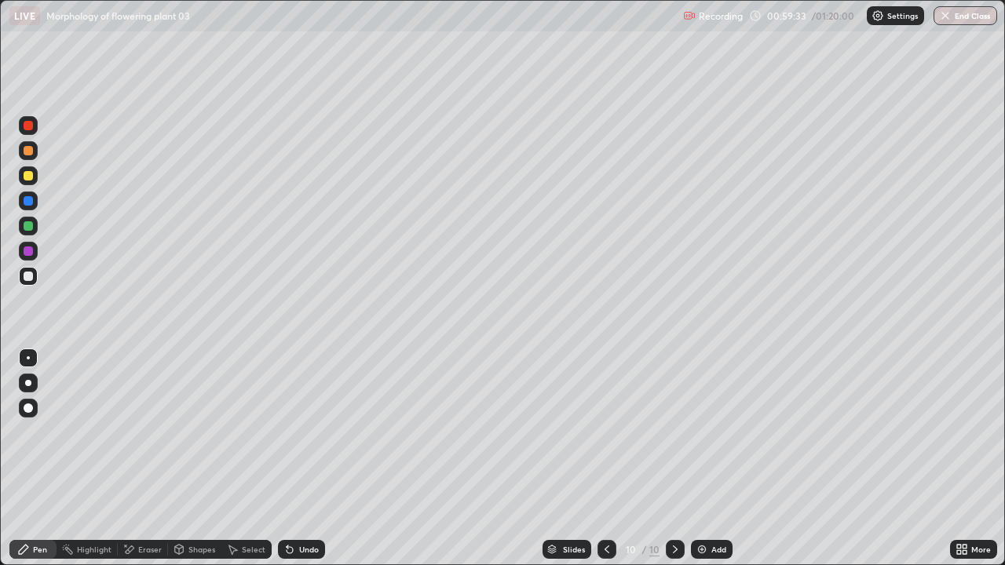
click at [29, 226] on div at bounding box center [28, 225] width 9 height 9
click at [32, 275] on div at bounding box center [28, 276] width 9 height 9
click at [27, 173] on div at bounding box center [28, 175] width 9 height 9
click at [36, 277] on div at bounding box center [28, 276] width 19 height 19
click at [27, 174] on div at bounding box center [28, 175] width 9 height 9
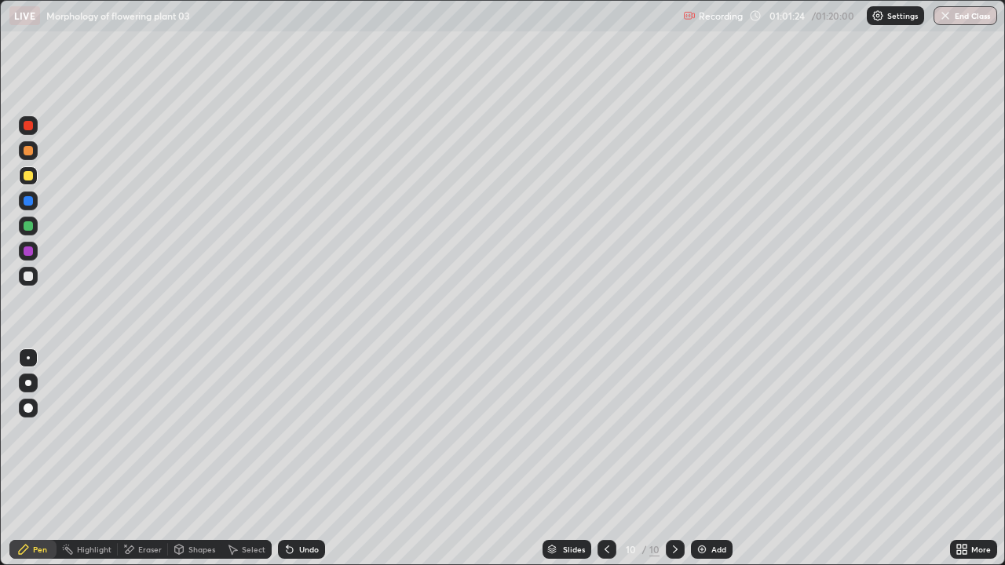
click at [32, 276] on div at bounding box center [28, 276] width 9 height 9
click at [27, 230] on div at bounding box center [28, 225] width 9 height 9
click at [28, 277] on div at bounding box center [28, 276] width 9 height 9
click at [312, 458] on div "Undo" at bounding box center [309, 550] width 20 height 8
click at [305, 458] on div "Undo" at bounding box center [301, 549] width 47 height 19
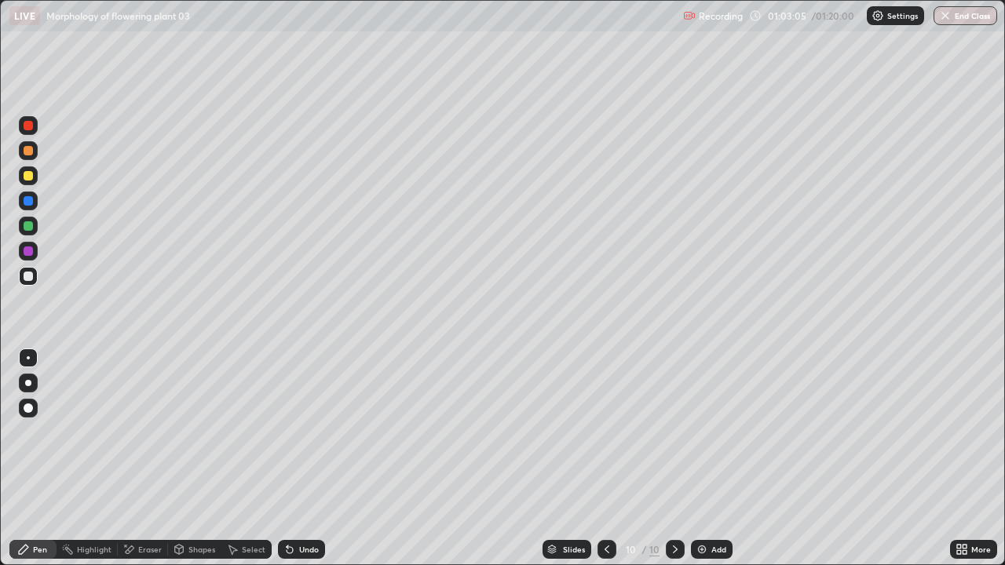
click at [308, 458] on div "Undo" at bounding box center [309, 550] width 20 height 8
click at [306, 458] on div "Undo" at bounding box center [301, 549] width 47 height 19
click at [303, 458] on div "Undo" at bounding box center [309, 550] width 20 height 8
click at [301, 458] on div "Undo" at bounding box center [309, 550] width 20 height 8
click at [300, 458] on div "Undo" at bounding box center [301, 549] width 47 height 19
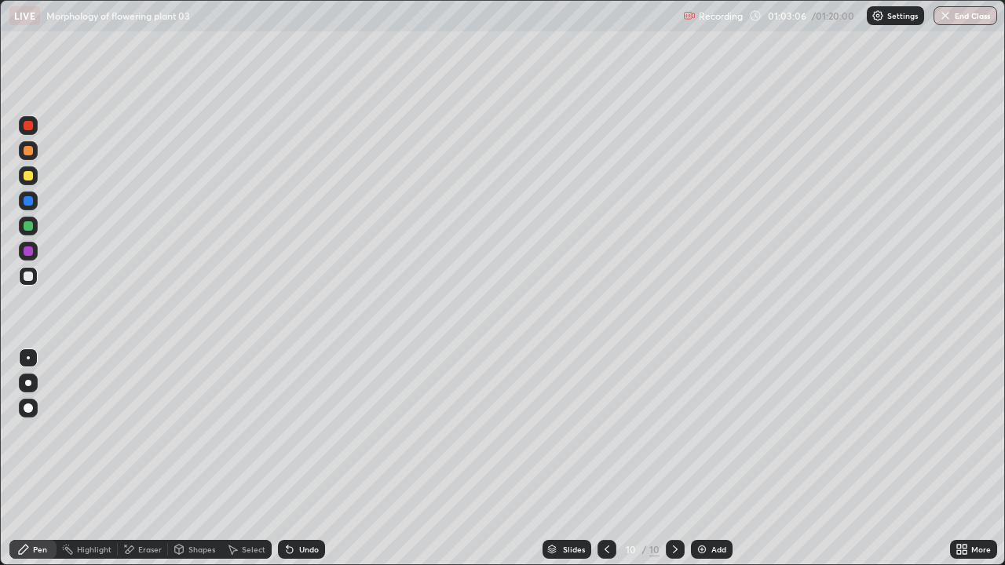
click at [300, 458] on div "Undo" at bounding box center [301, 549] width 47 height 19
click at [32, 180] on div at bounding box center [28, 175] width 19 height 19
click at [700, 458] on img at bounding box center [702, 549] width 13 height 13
click at [27, 274] on div at bounding box center [28, 276] width 9 height 9
click at [311, 458] on div "Undo" at bounding box center [309, 550] width 20 height 8
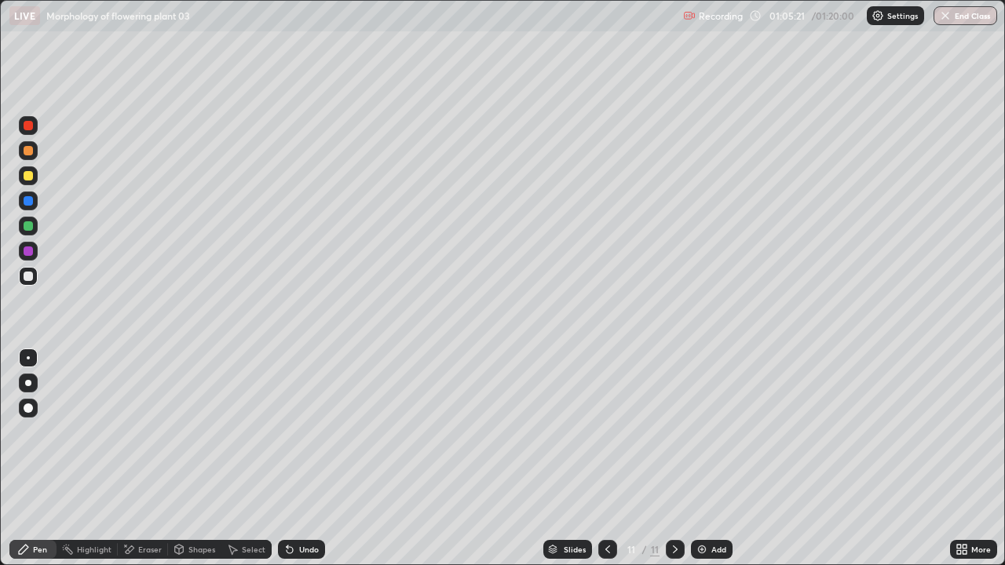
click at [311, 458] on div "Undo" at bounding box center [309, 550] width 20 height 8
click at [315, 458] on div "Undo" at bounding box center [309, 550] width 20 height 8
click at [305, 458] on div "Undo" at bounding box center [309, 550] width 20 height 8
click at [309, 458] on div "Undo" at bounding box center [301, 549] width 47 height 19
click at [316, 458] on div "Undo" at bounding box center [301, 549] width 47 height 19
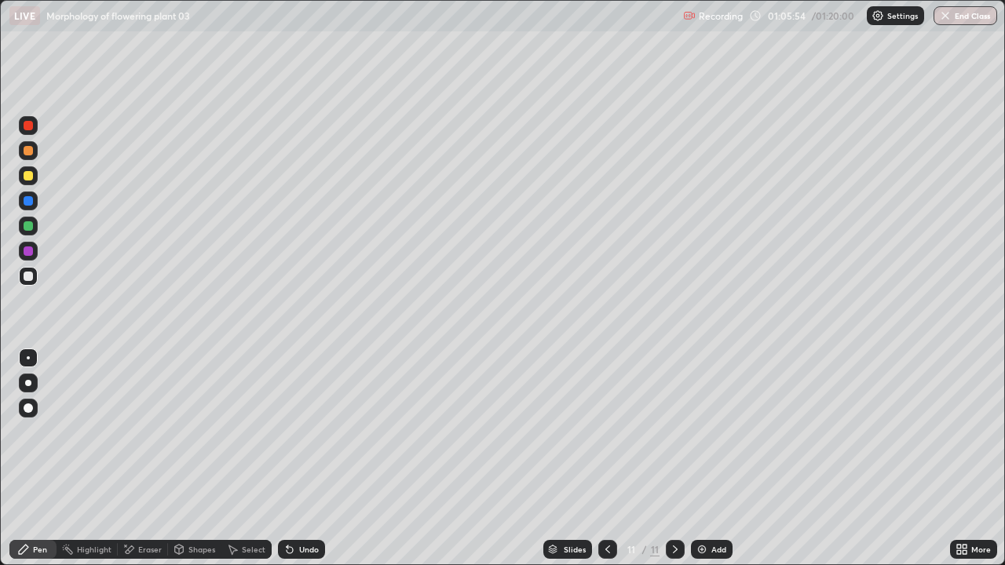
click at [36, 174] on div at bounding box center [28, 175] width 19 height 19
click at [36, 276] on div at bounding box center [28, 276] width 19 height 19
click at [29, 224] on div at bounding box center [28, 225] width 9 height 9
click at [20, 272] on div at bounding box center [28, 276] width 19 height 19
click at [304, 458] on div "Undo" at bounding box center [309, 550] width 20 height 8
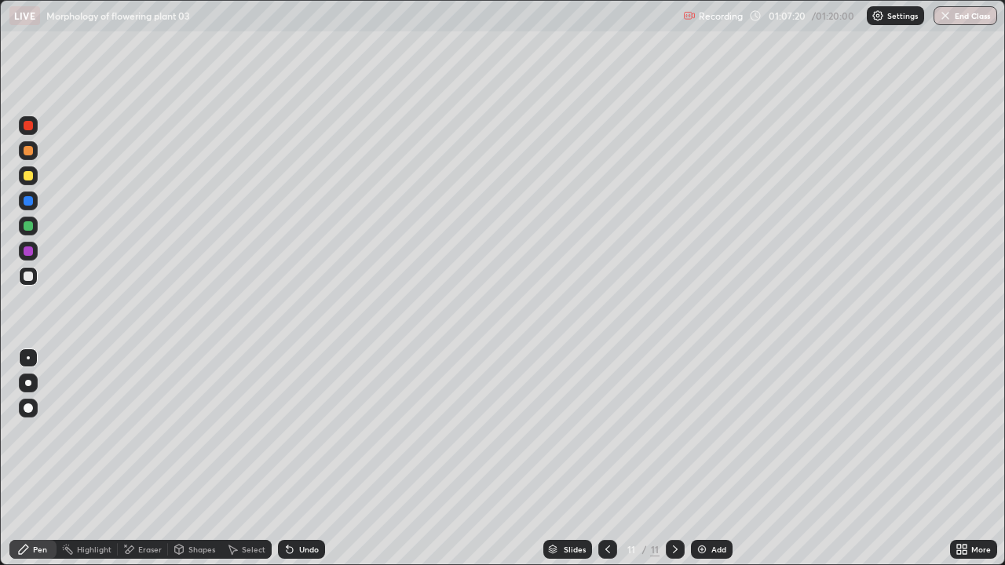
click at [300, 458] on div "Undo" at bounding box center [301, 549] width 47 height 19
click at [302, 458] on div "Undo" at bounding box center [309, 550] width 20 height 8
click at [722, 458] on div "Add" at bounding box center [718, 550] width 15 height 8
click at [30, 177] on div at bounding box center [28, 175] width 9 height 9
click at [34, 277] on div at bounding box center [28, 276] width 19 height 19
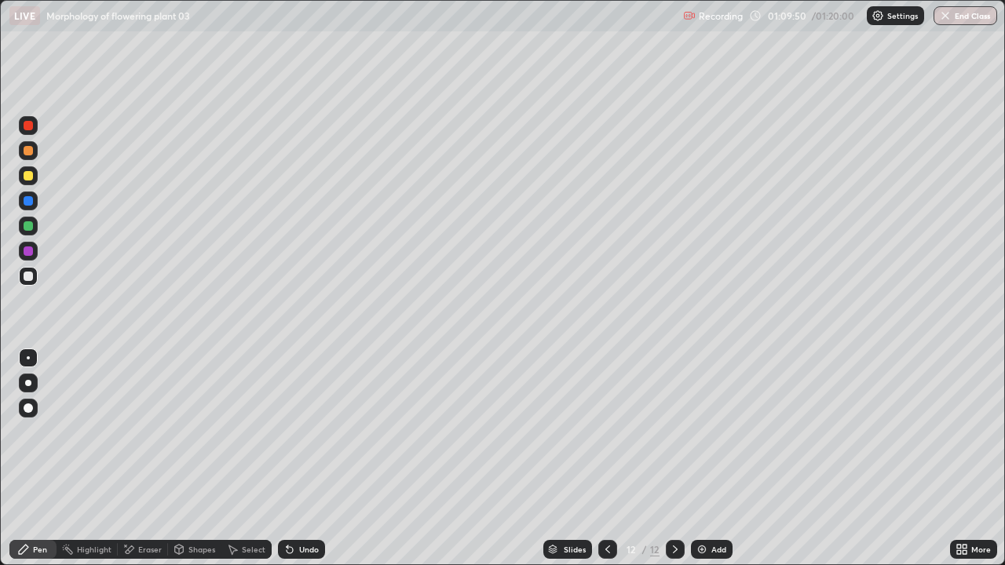
click at [308, 458] on div "Undo" at bounding box center [309, 550] width 20 height 8
click at [39, 176] on div at bounding box center [28, 175] width 25 height 25
click at [31, 229] on div at bounding box center [28, 225] width 9 height 9
click at [27, 177] on div at bounding box center [28, 175] width 9 height 9
click at [304, 458] on div "Undo" at bounding box center [301, 549] width 47 height 19
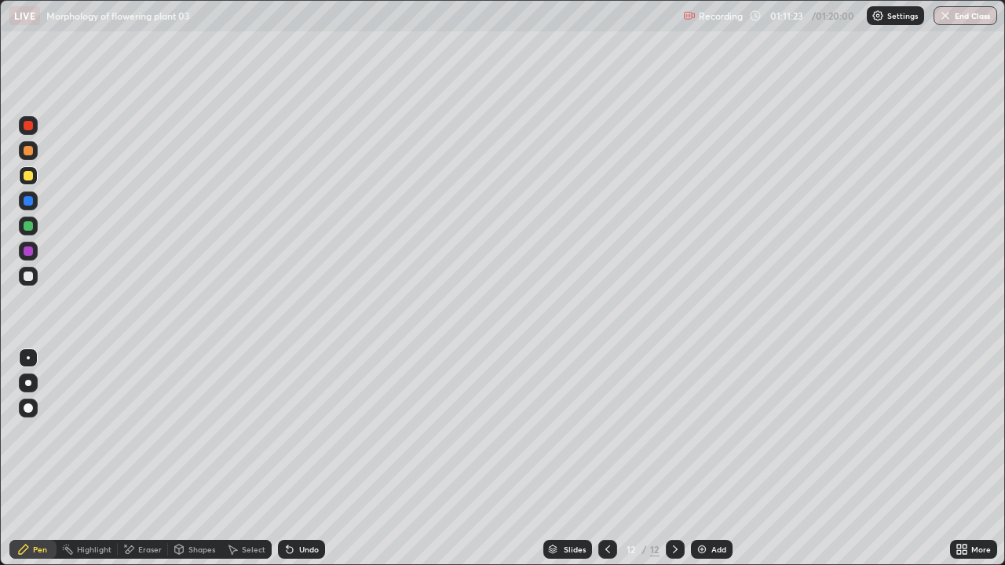
click at [299, 458] on div "Undo" at bounding box center [309, 550] width 20 height 8
click at [29, 280] on div at bounding box center [28, 276] width 9 height 9
click at [34, 228] on div at bounding box center [28, 226] width 19 height 19
click at [299, 458] on div "Undo" at bounding box center [309, 550] width 20 height 8
click at [25, 280] on div at bounding box center [28, 276] width 9 height 9
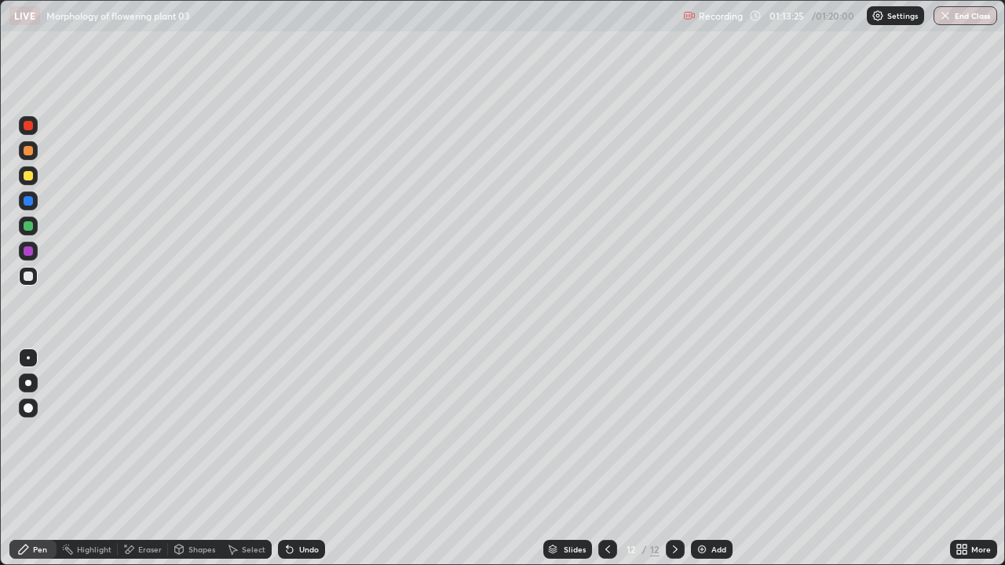
click at [34, 225] on div at bounding box center [28, 226] width 19 height 19
click at [606, 458] on icon at bounding box center [607, 549] width 13 height 13
click at [605, 458] on icon at bounding box center [607, 549] width 13 height 13
click at [607, 458] on icon at bounding box center [607, 549] width 13 height 13
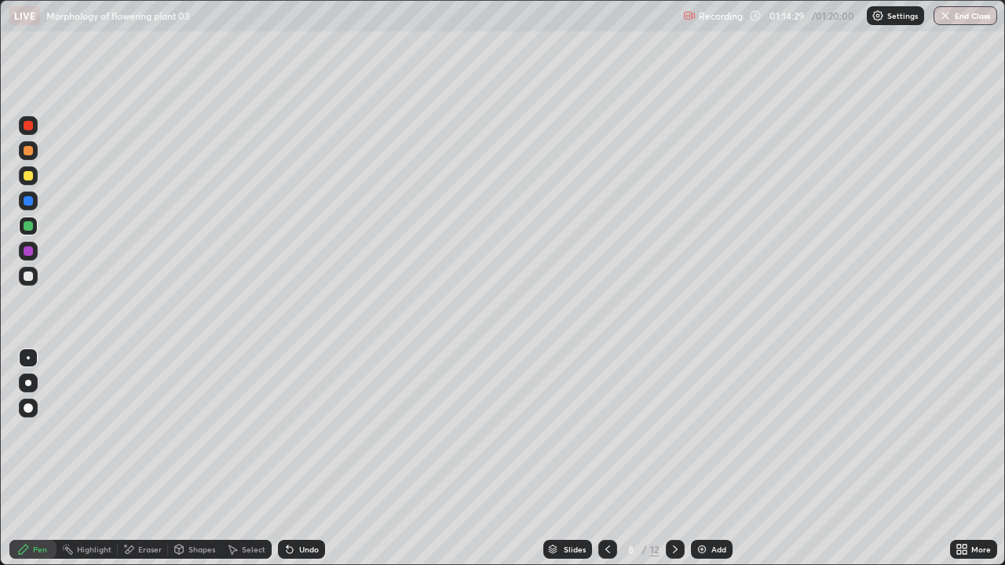
click at [607, 458] on icon at bounding box center [607, 549] width 13 height 13
click at [598, 458] on div at bounding box center [607, 549] width 19 height 19
click at [589, 458] on div "Slides" at bounding box center [567, 549] width 49 height 19
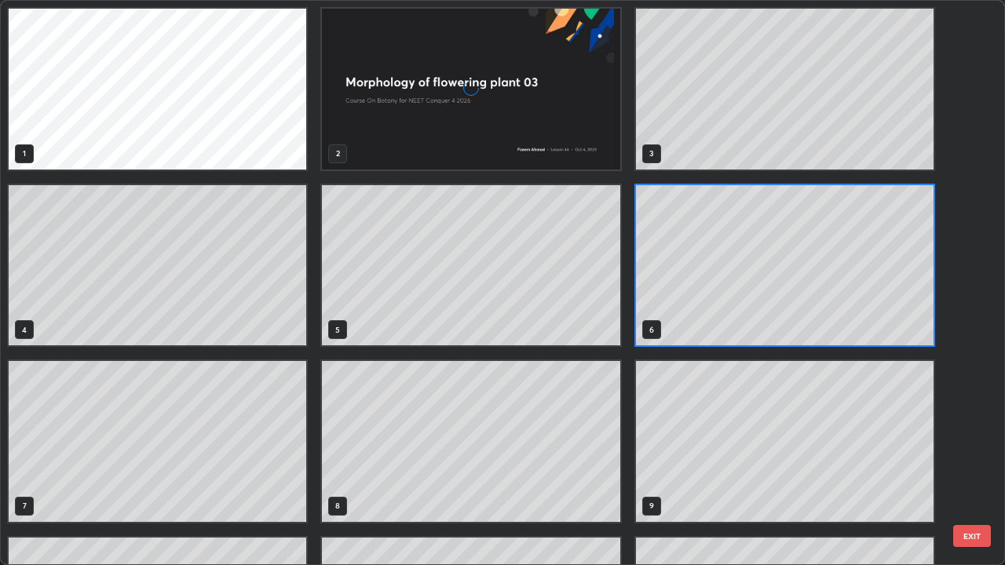
click at [613, 458] on div "1 2 3 4 5 6 7 8 9 10 11 12" at bounding box center [489, 283] width 976 height 564
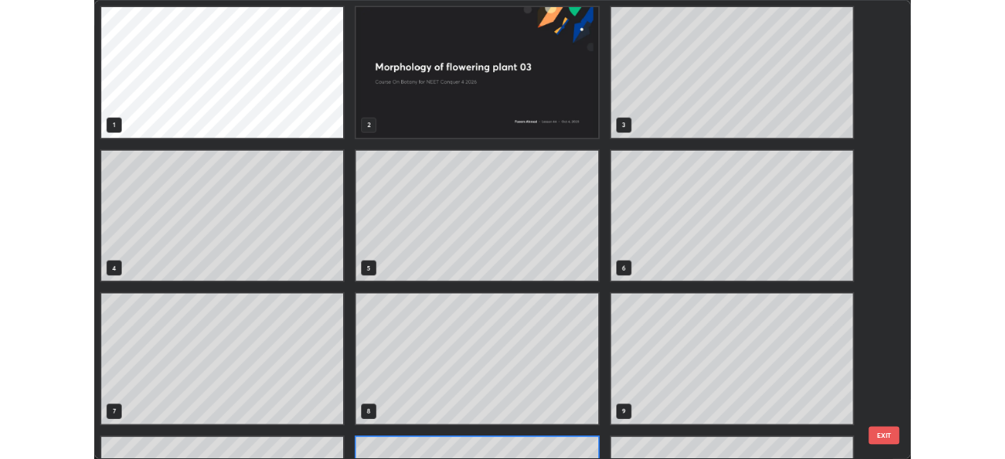
scroll to position [559, 996]
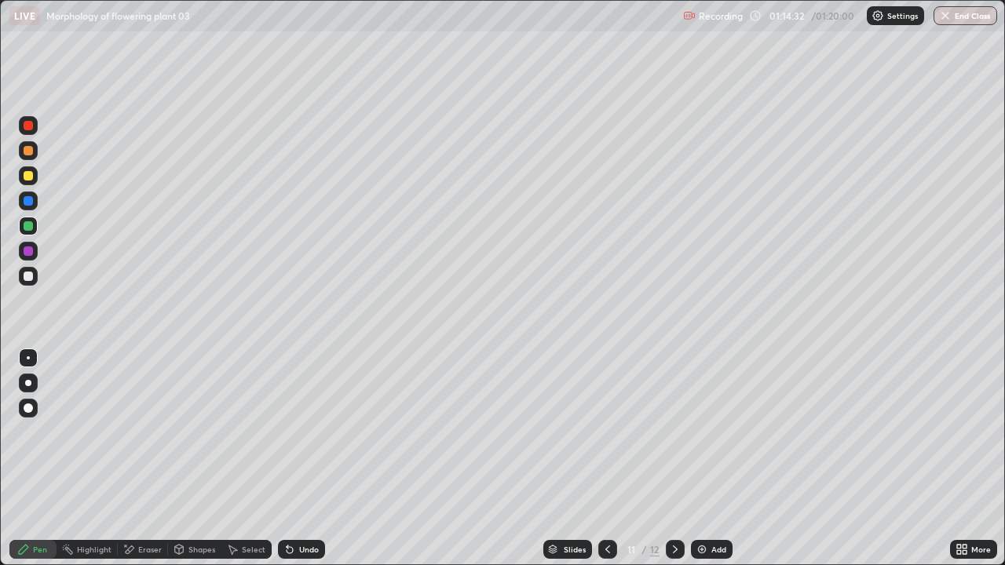
click at [606, 458] on icon at bounding box center [607, 549] width 13 height 13
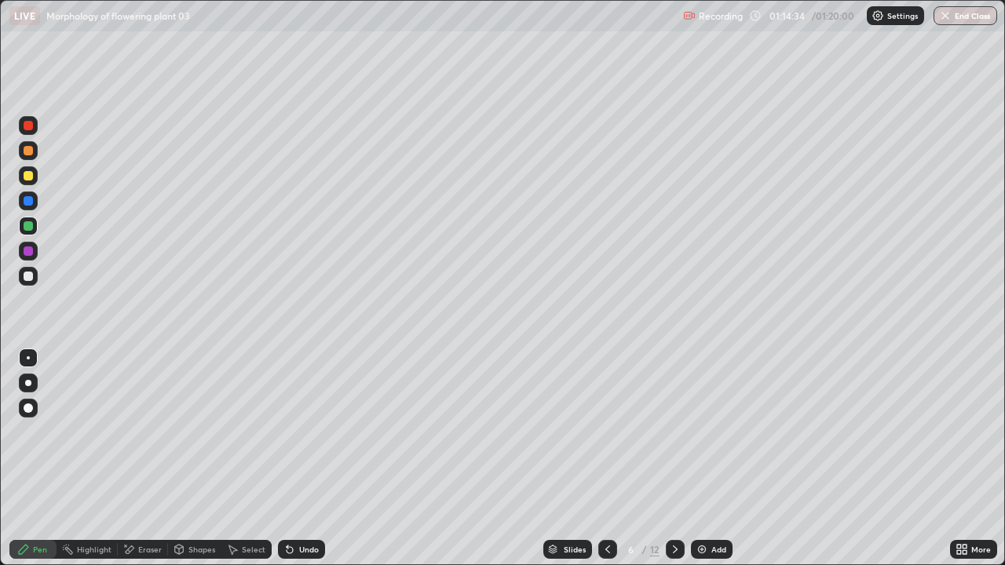
click at [606, 458] on icon at bounding box center [607, 549] width 13 height 13
click at [612, 458] on icon at bounding box center [607, 549] width 13 height 13
click at [608, 458] on icon at bounding box center [607, 549] width 13 height 13
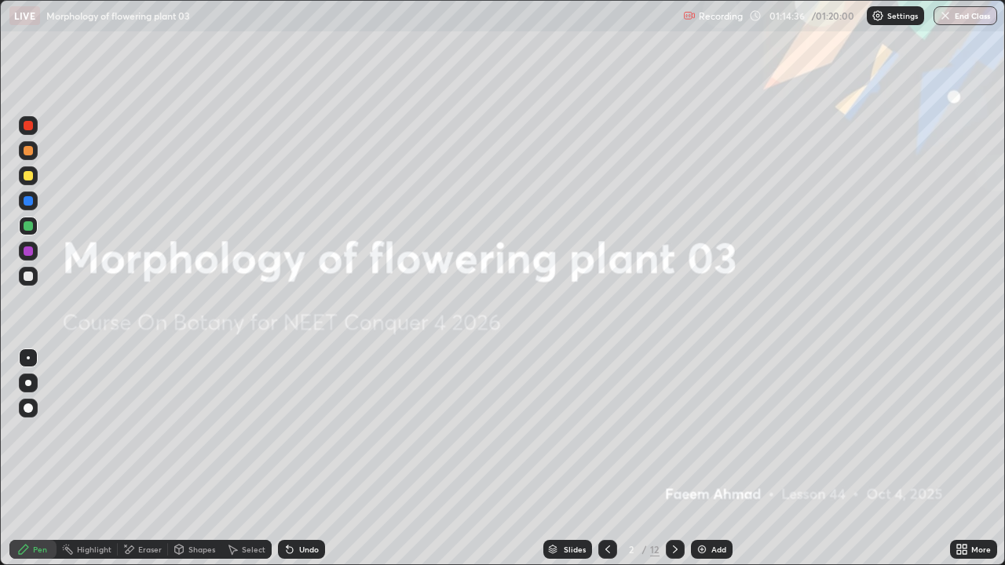
click at [674, 458] on icon at bounding box center [675, 550] width 5 height 8
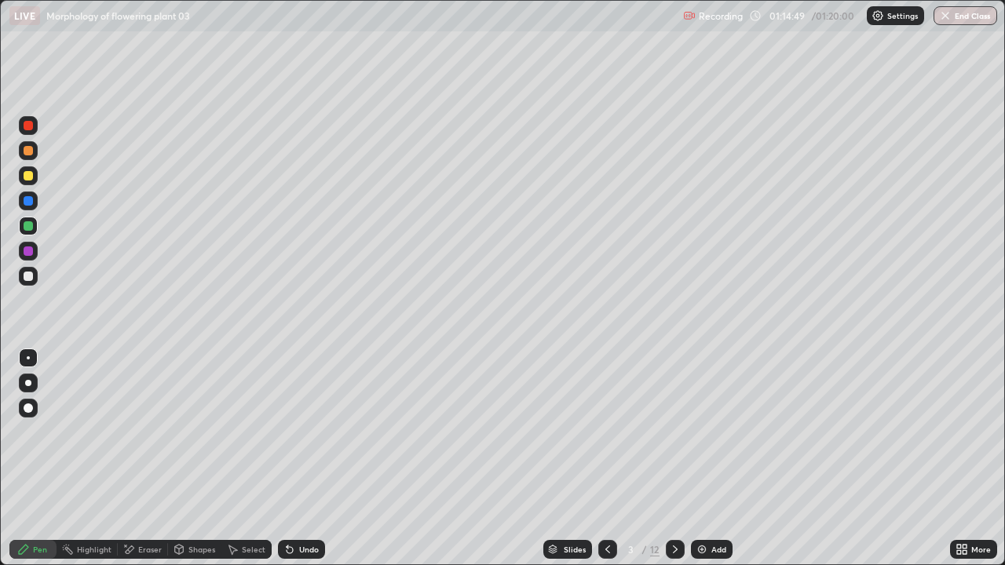
click at [681, 458] on div at bounding box center [675, 549] width 19 height 19
click at [674, 458] on icon at bounding box center [675, 549] width 13 height 13
click at [678, 458] on icon at bounding box center [675, 549] width 13 height 13
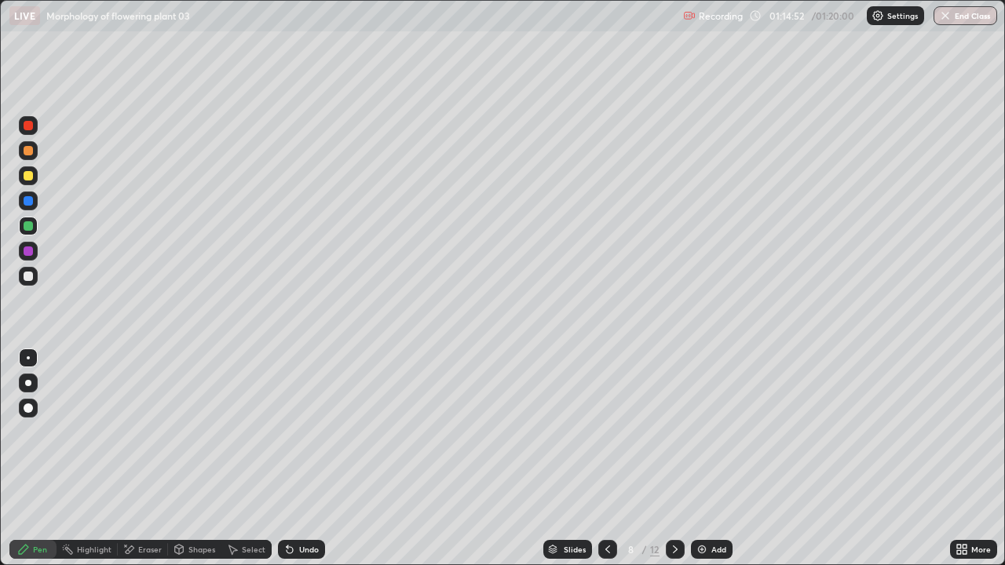
click at [674, 458] on div at bounding box center [675, 549] width 19 height 19
click at [305, 458] on div "Undo" at bounding box center [309, 550] width 20 height 8
click at [673, 458] on div at bounding box center [675, 549] width 19 height 19
click at [678, 458] on div at bounding box center [675, 549] width 19 height 19
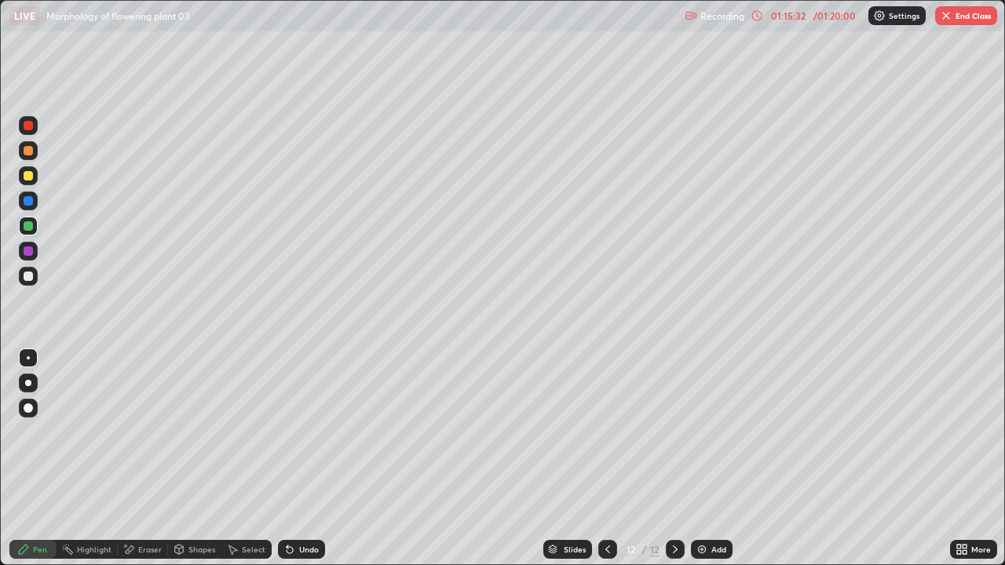
click at [681, 458] on div at bounding box center [675, 549] width 19 height 19
click at [675, 458] on icon at bounding box center [675, 549] width 13 height 13
click at [712, 458] on div "Add" at bounding box center [718, 550] width 15 height 8
click at [35, 177] on div at bounding box center [28, 175] width 19 height 19
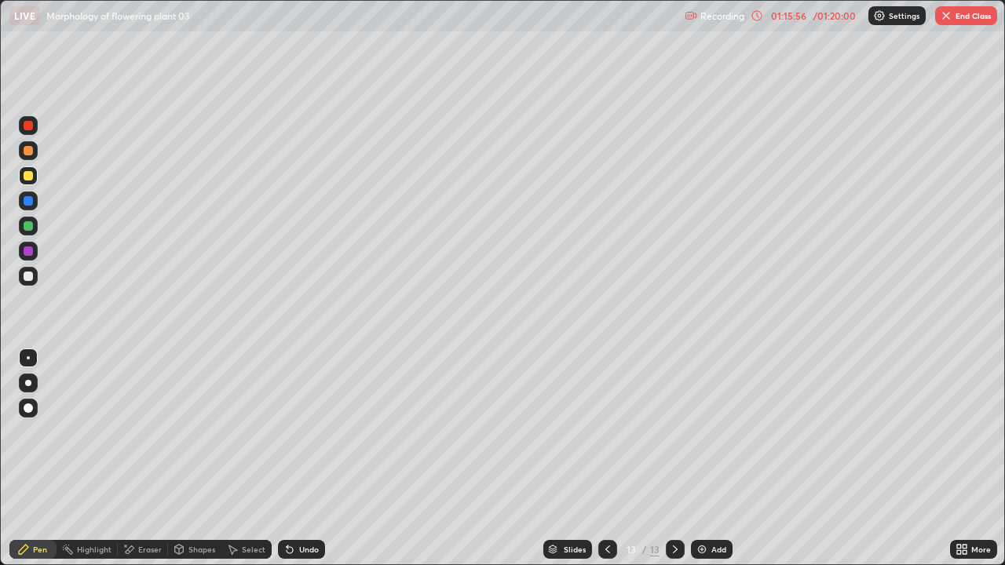
click at [35, 274] on div at bounding box center [28, 276] width 19 height 19
click at [29, 176] on div at bounding box center [28, 175] width 9 height 9
click at [33, 277] on div at bounding box center [28, 276] width 19 height 19
click at [29, 174] on div at bounding box center [28, 175] width 9 height 9
click at [31, 272] on div at bounding box center [28, 276] width 9 height 9
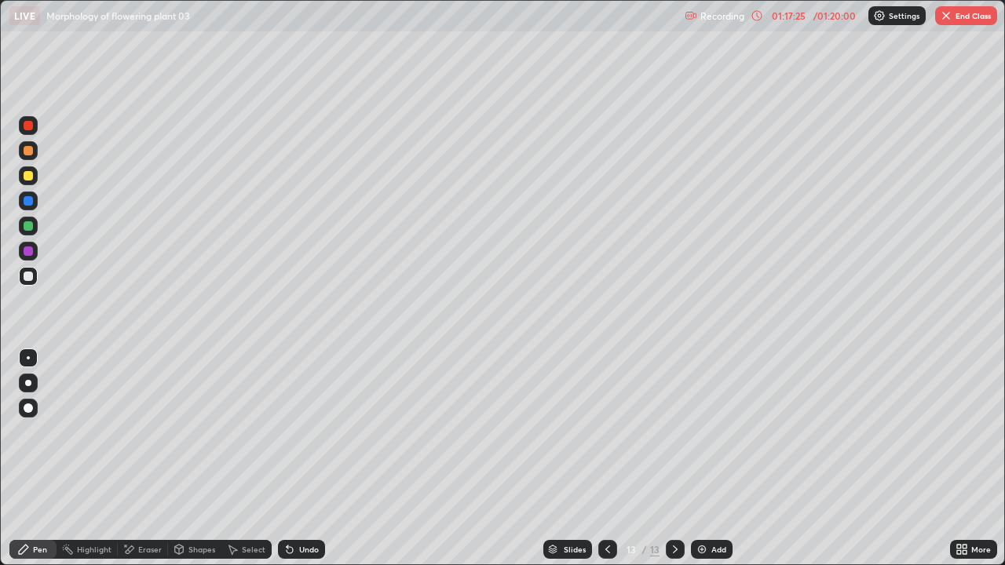
click at [31, 150] on div at bounding box center [28, 150] width 9 height 9
click at [35, 276] on div at bounding box center [28, 276] width 19 height 19
click at [318, 458] on div "Undo" at bounding box center [301, 549] width 47 height 19
click at [30, 151] on div at bounding box center [28, 150] width 9 height 9
click at [35, 274] on div at bounding box center [28, 276] width 19 height 19
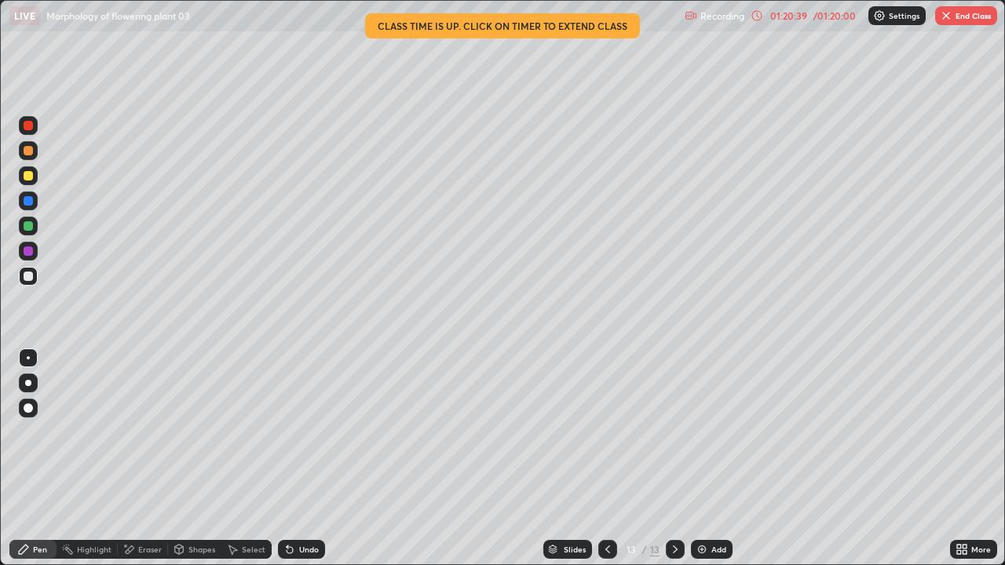
click at [312, 458] on div "Undo" at bounding box center [309, 550] width 20 height 8
click at [307, 458] on div "Undo" at bounding box center [301, 549] width 47 height 19
click at [310, 458] on div "Undo" at bounding box center [309, 550] width 20 height 8
click at [963, 19] on button "End Class" at bounding box center [966, 15] width 62 height 19
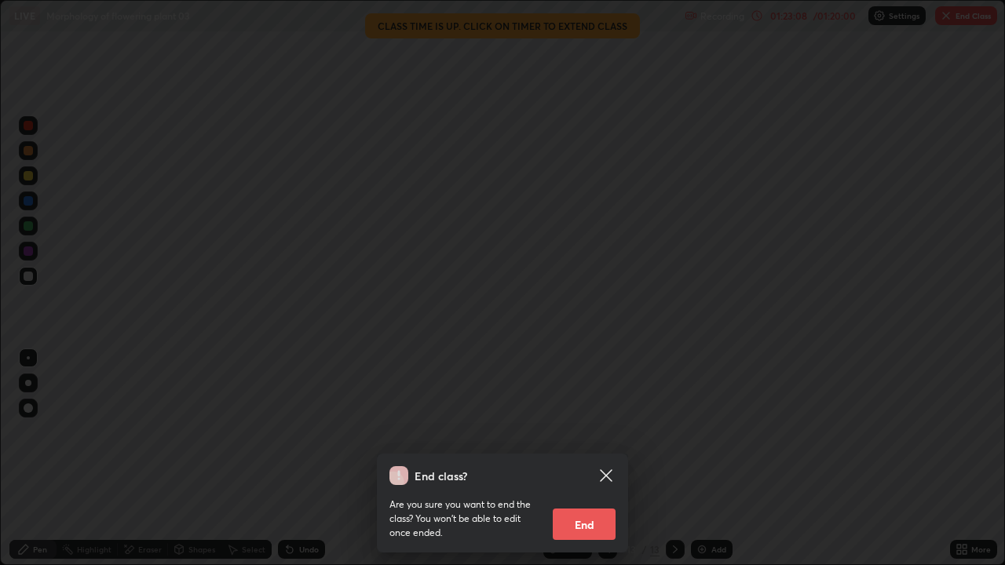
click at [594, 458] on button "End" at bounding box center [584, 524] width 63 height 31
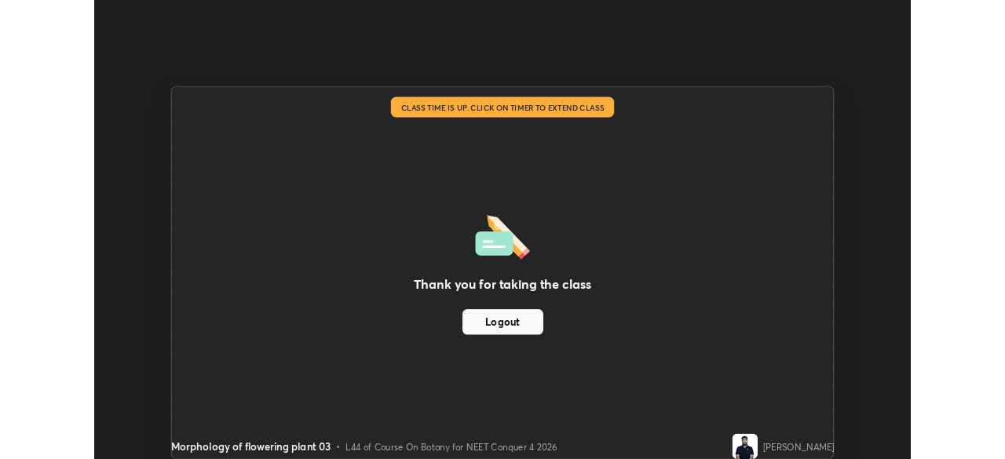
scroll to position [78051, 77505]
